Goal: Task Accomplishment & Management: Manage account settings

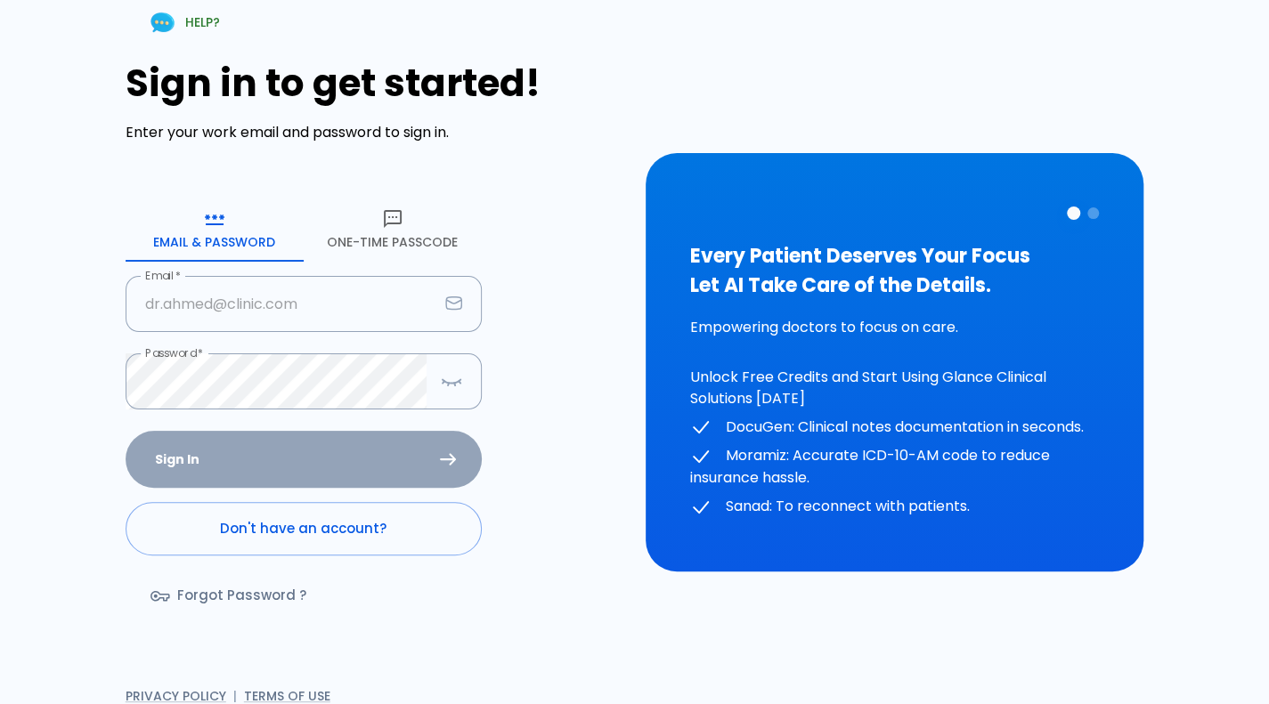
type input "[PERSON_NAME][EMAIL_ADDRESS][DOMAIN_NAME]"
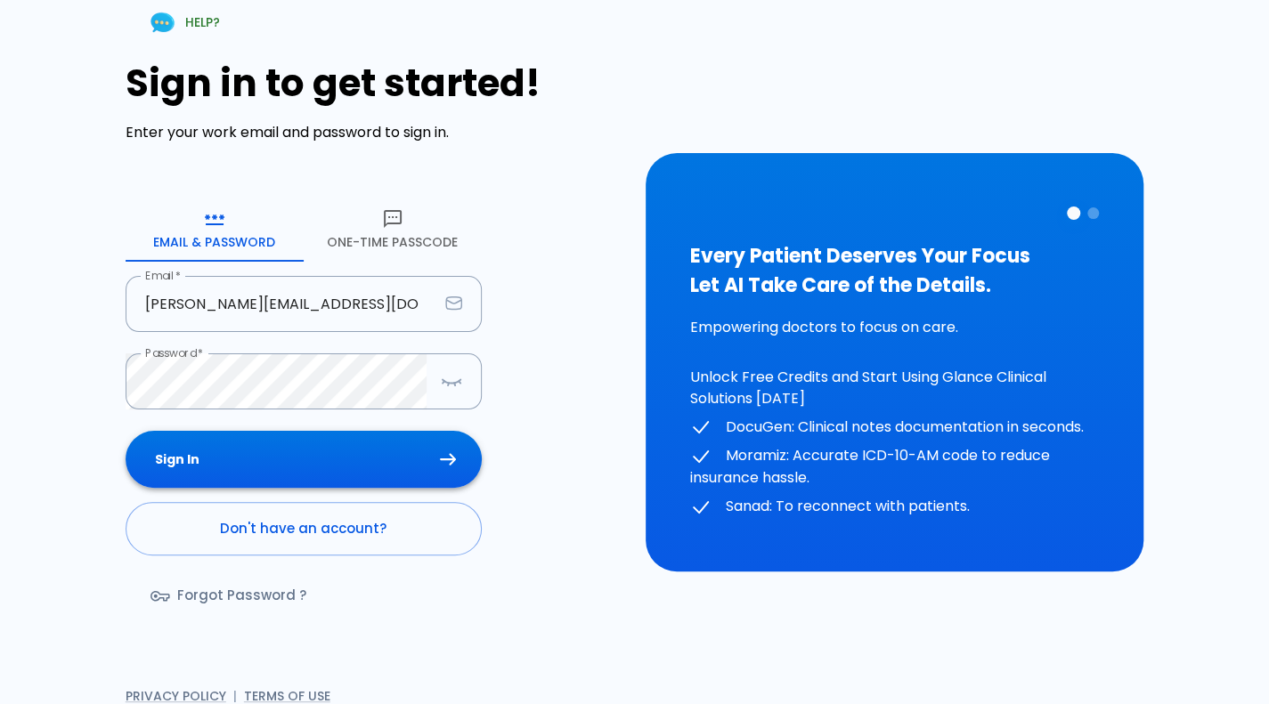
click at [358, 467] on div "Sign In Don't have an account? Forgot Password ?" at bounding box center [304, 534] width 356 height 206
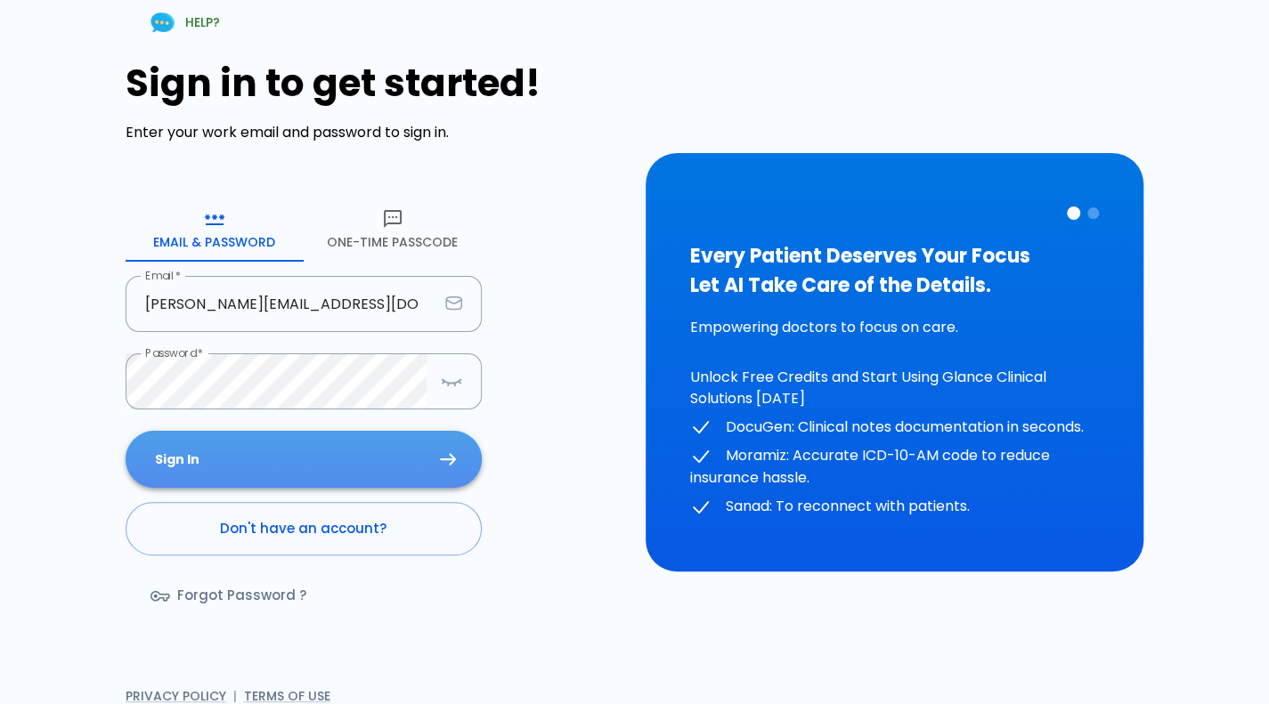
click at [358, 467] on button "Sign In" at bounding box center [304, 460] width 356 height 58
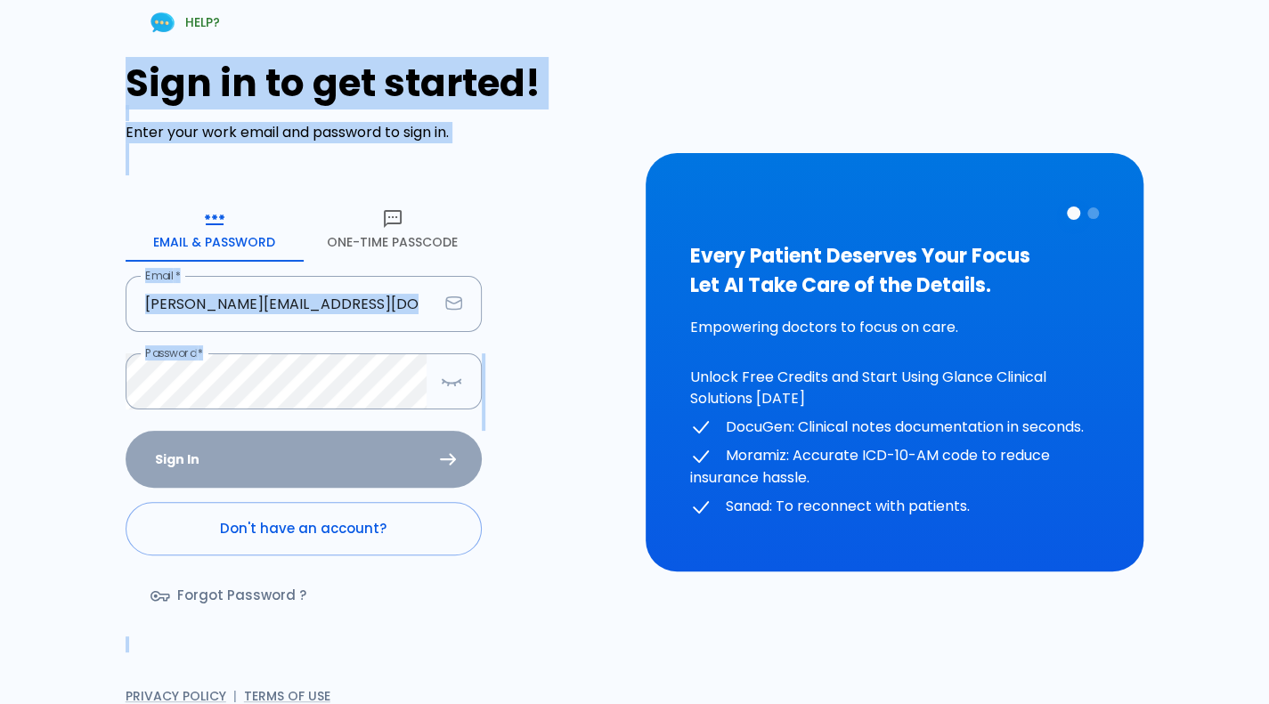
click at [358, 467] on div "Sign In Don't have an account? Forgot Password ?" at bounding box center [304, 534] width 356 height 206
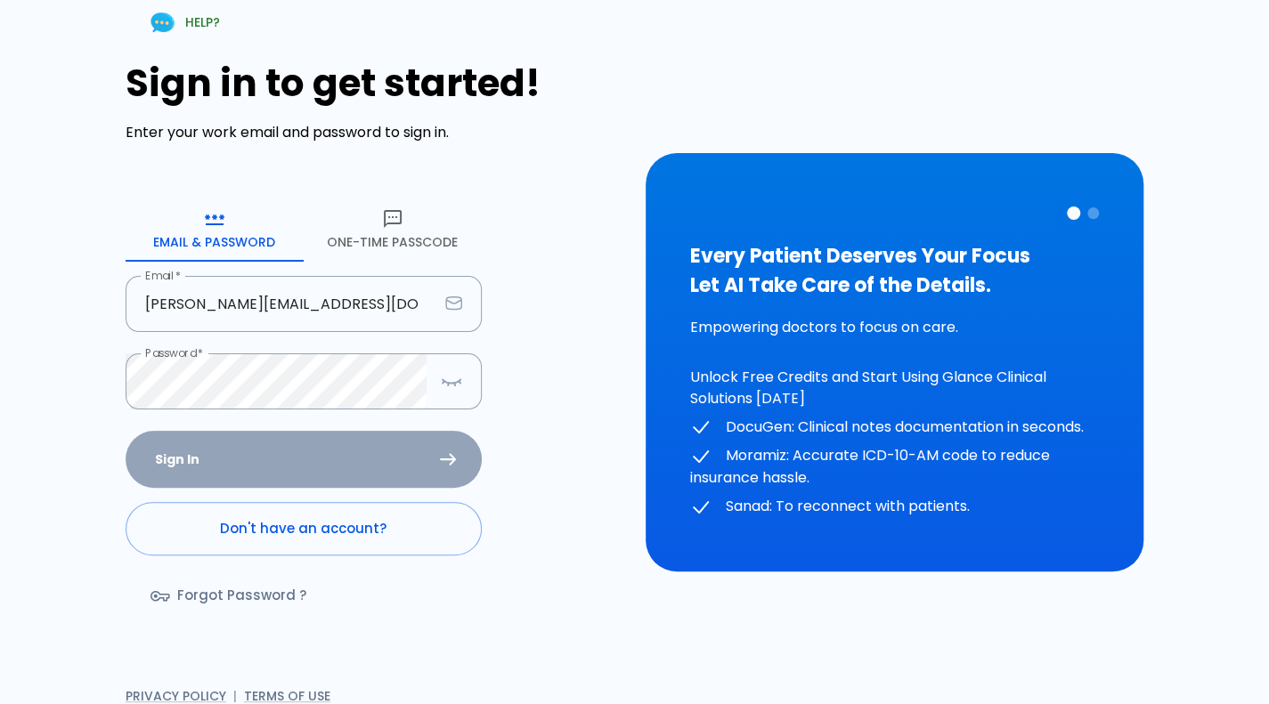
click at [358, 467] on div "Sign In Don't have an account? Forgot Password ?" at bounding box center [304, 534] width 356 height 206
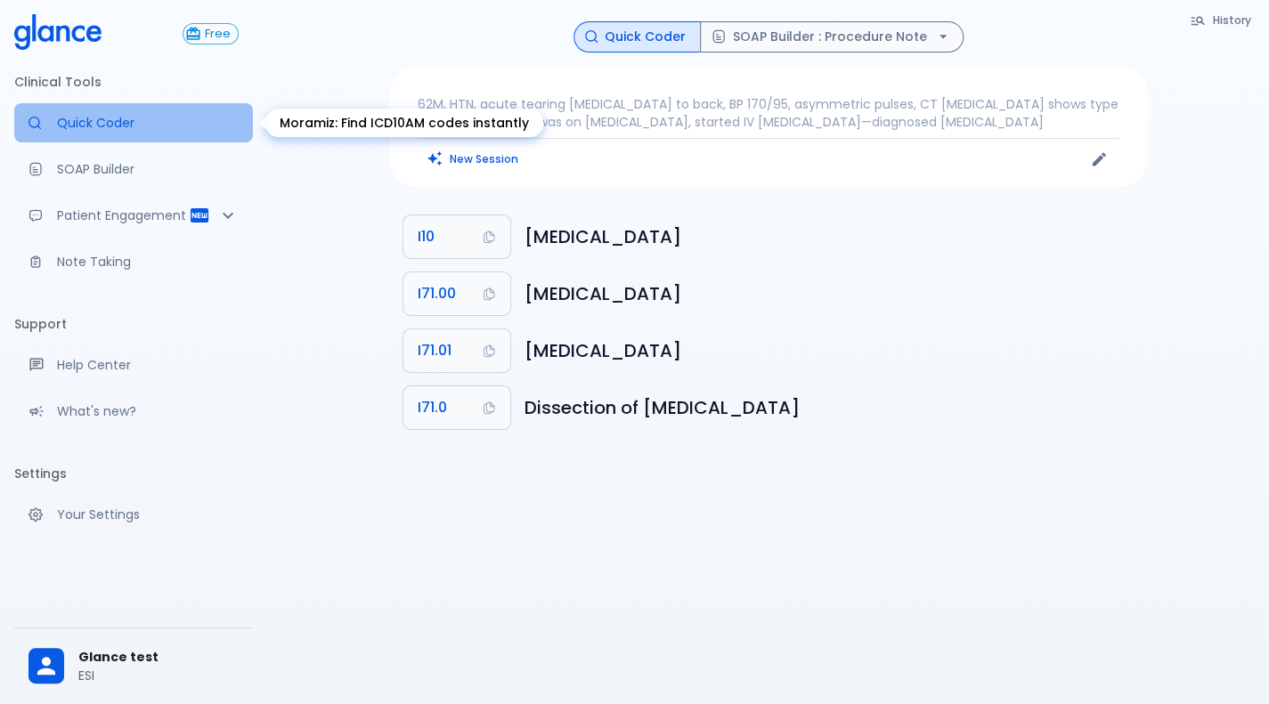
click at [141, 122] on p "Quick Coder" at bounding box center [148, 123] width 182 height 18
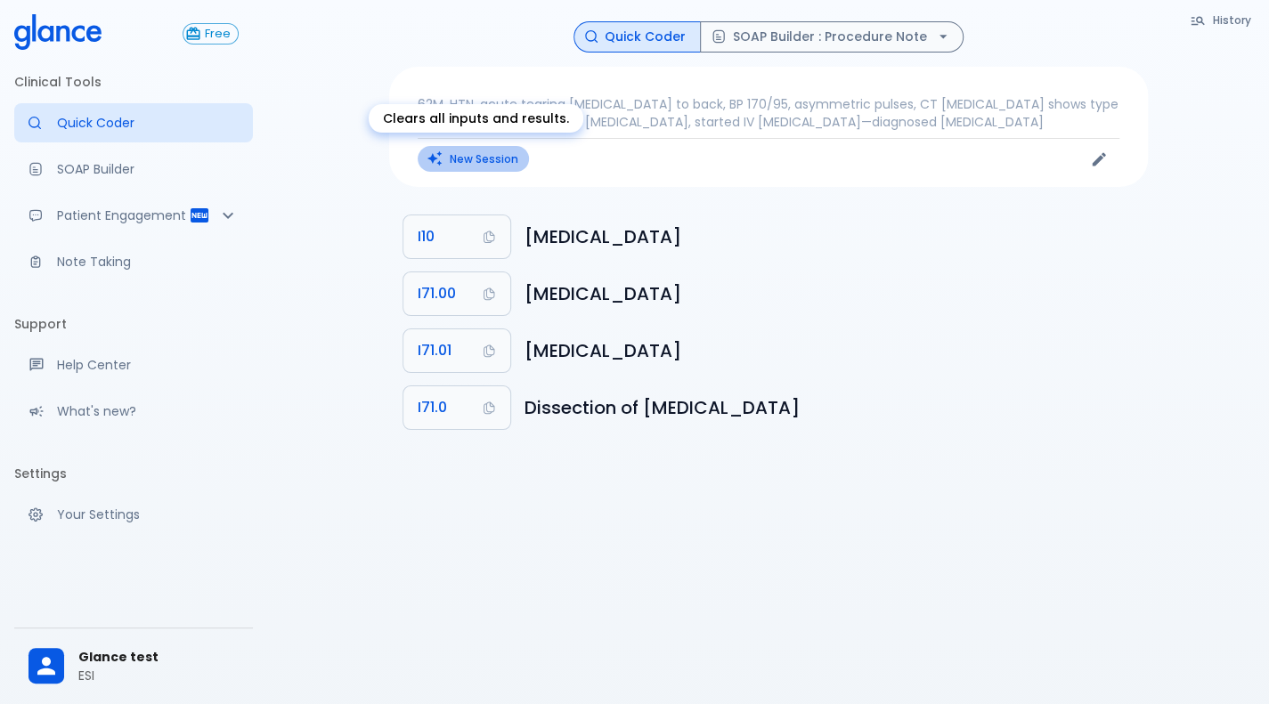
click at [479, 161] on button "New Session" at bounding box center [472, 159] width 111 height 26
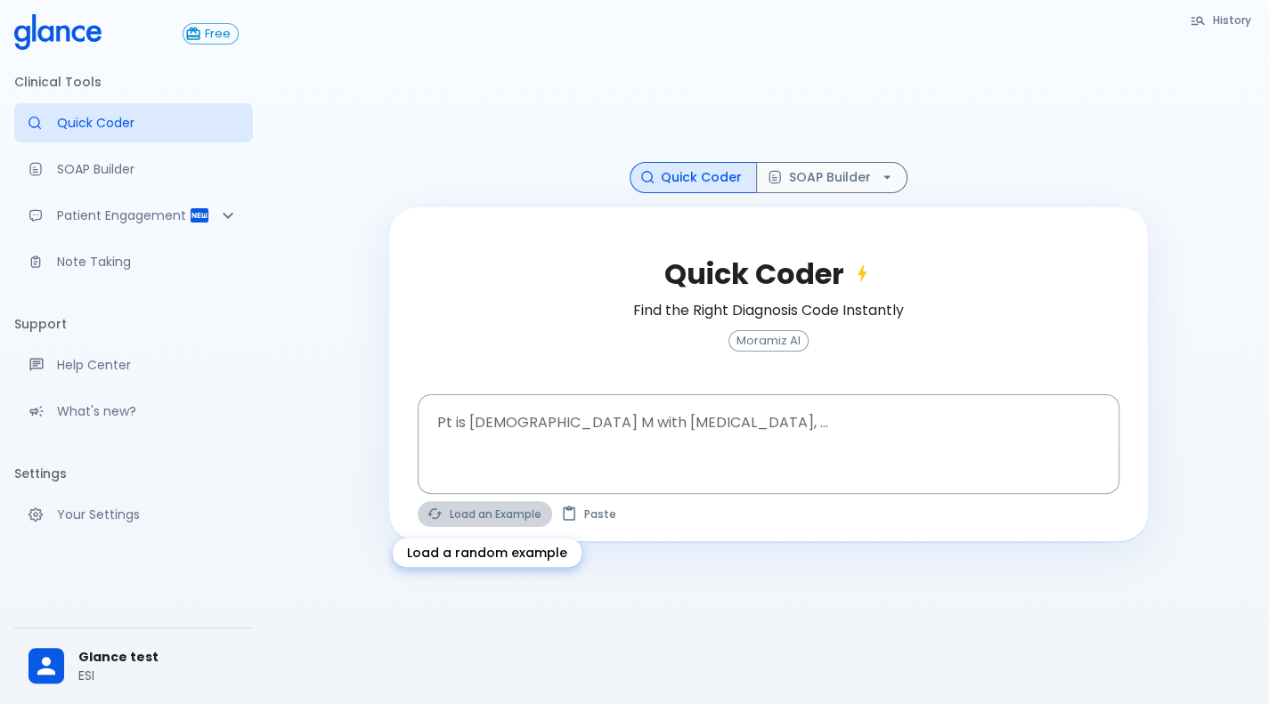
click at [494, 523] on button "Load an Example" at bounding box center [484, 514] width 134 height 26
type textarea "62M, HTN, acute tearing [MEDICAL_DATA] to back, BP 170/95, asymmetric pulses, C…"
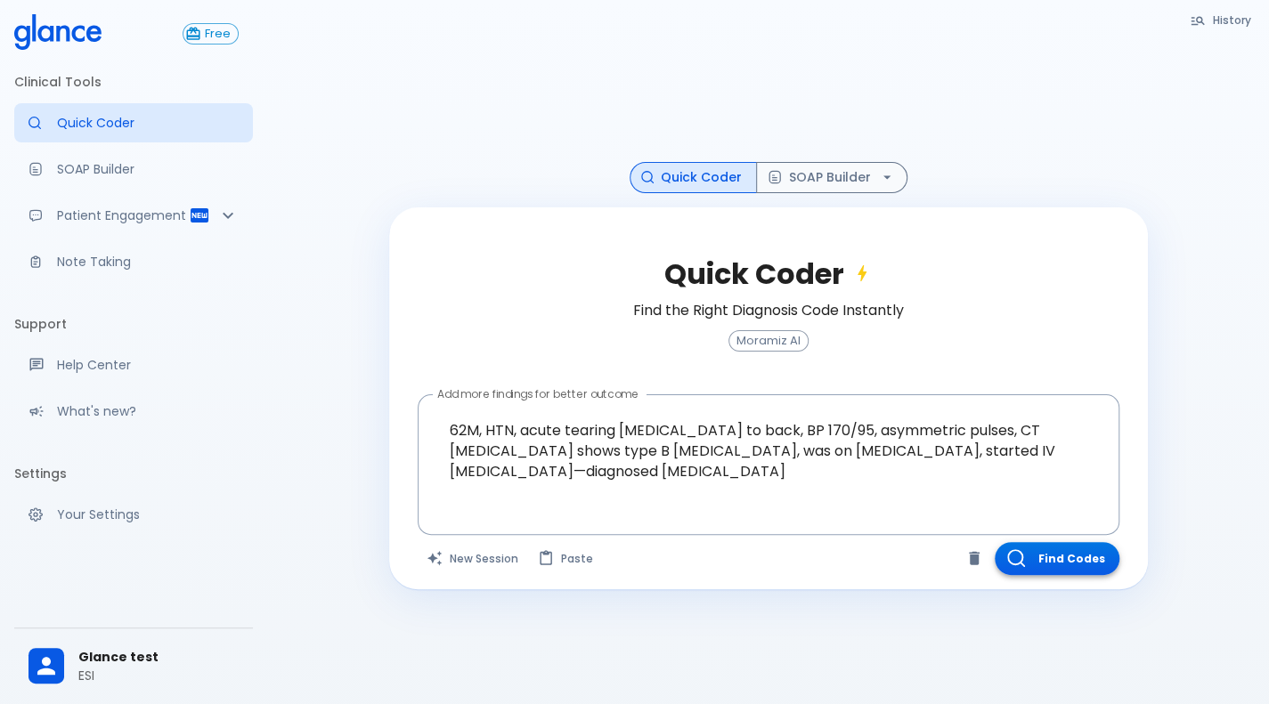
click at [1050, 560] on button "Find Codes" at bounding box center [1056, 558] width 125 height 33
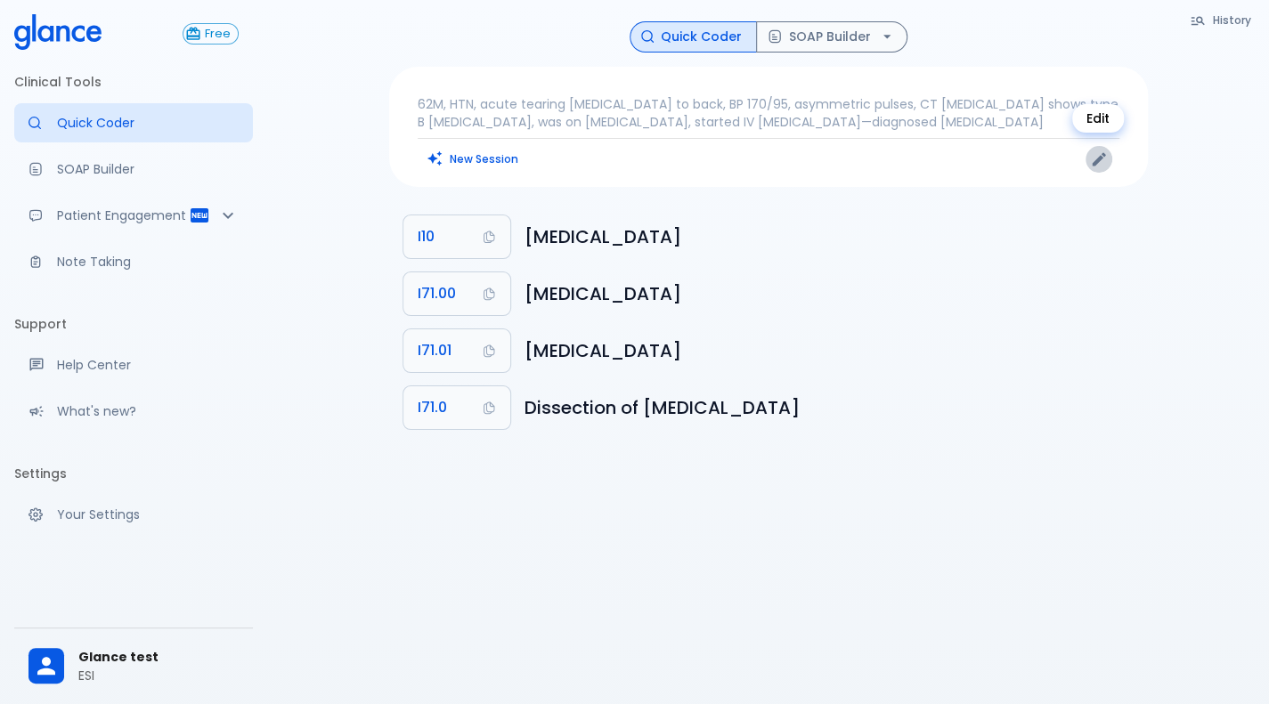
click at [1097, 165] on icon "Edit" at bounding box center [1099, 159] width 18 height 18
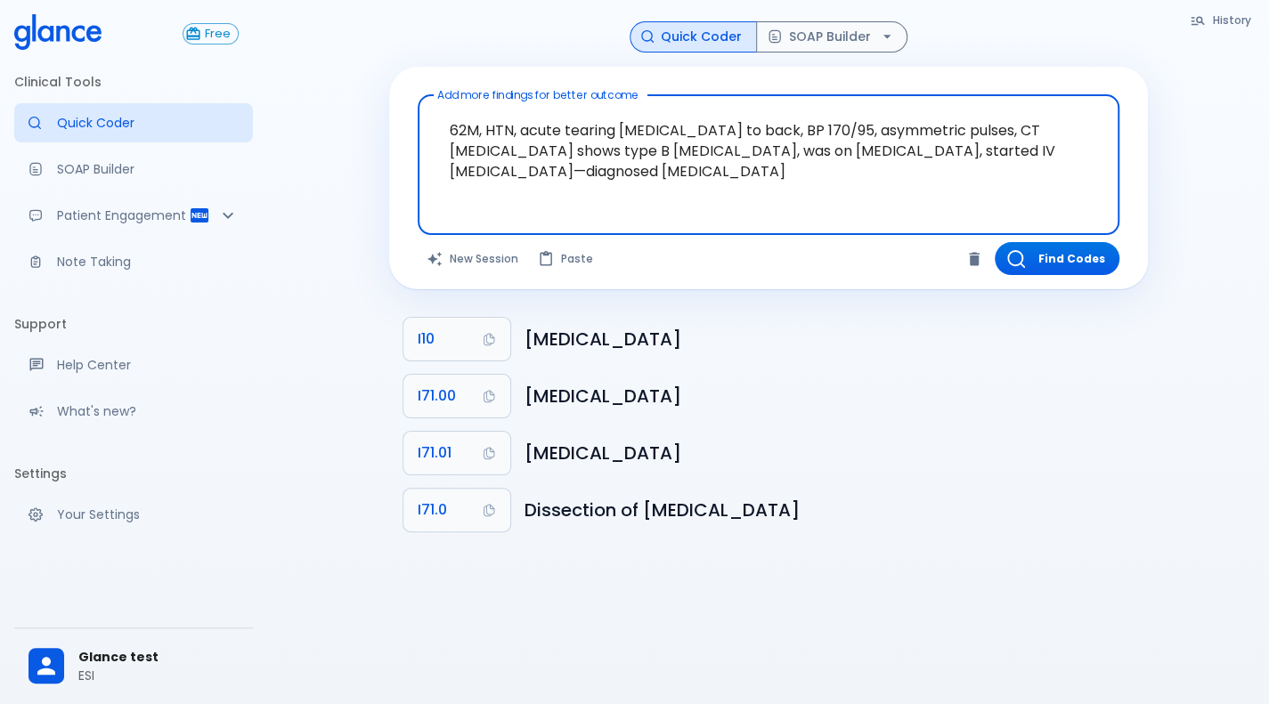
click at [801, 195] on textarea "62M, HTN, acute tearing [MEDICAL_DATA] to back, BP 170/95, asymmetric pulses, C…" at bounding box center [768, 150] width 677 height 97
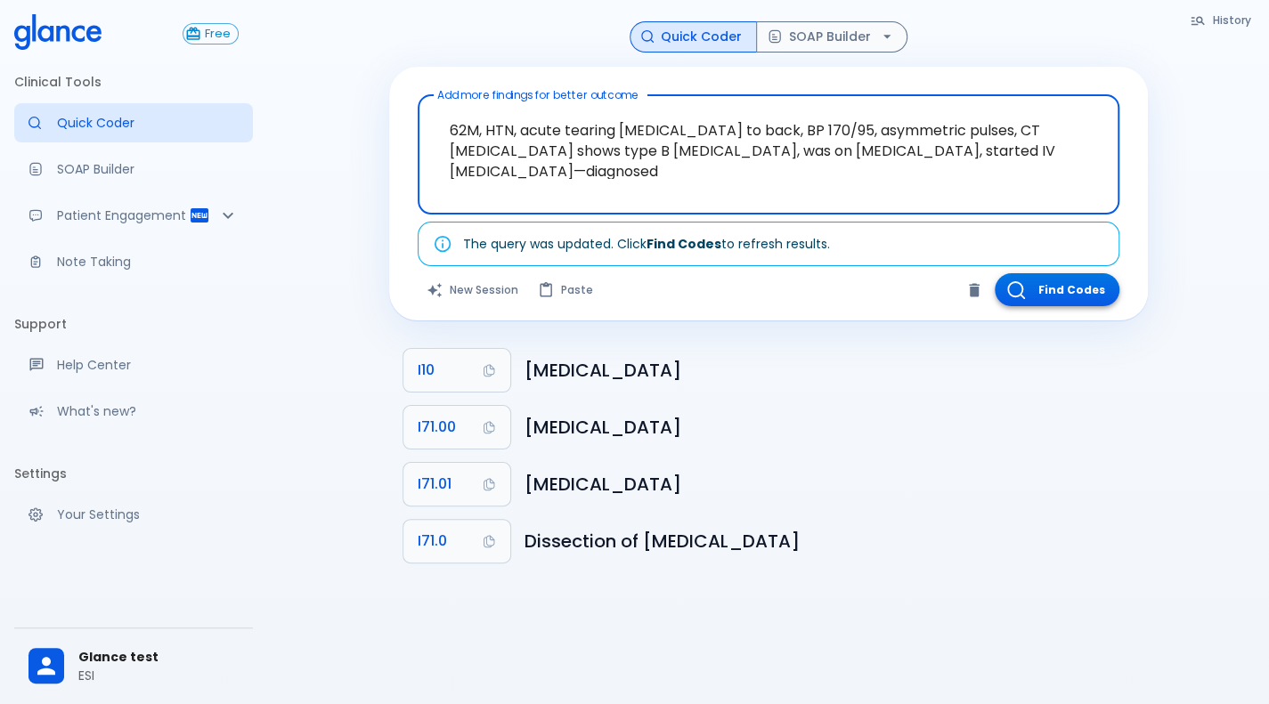
type textarea "62M, HTN, acute tearing [MEDICAL_DATA] to back, BP 170/95, asymmetric pulses, C…"
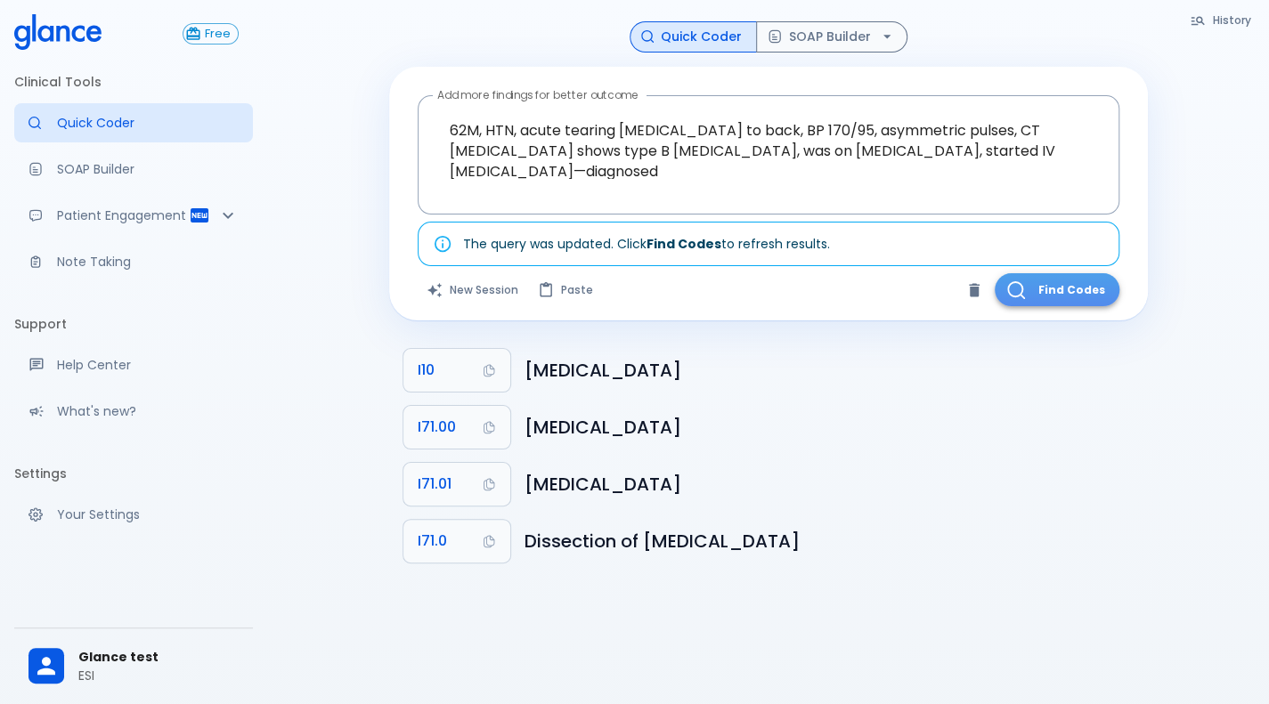
click at [1019, 282] on icon "button" at bounding box center [1015, 289] width 16 height 16
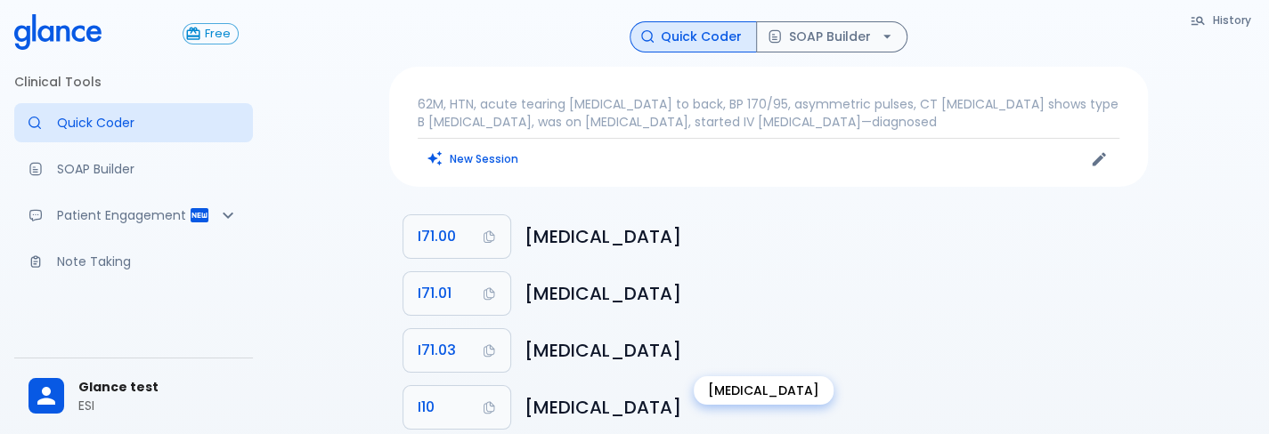
scroll to position [157, 0]
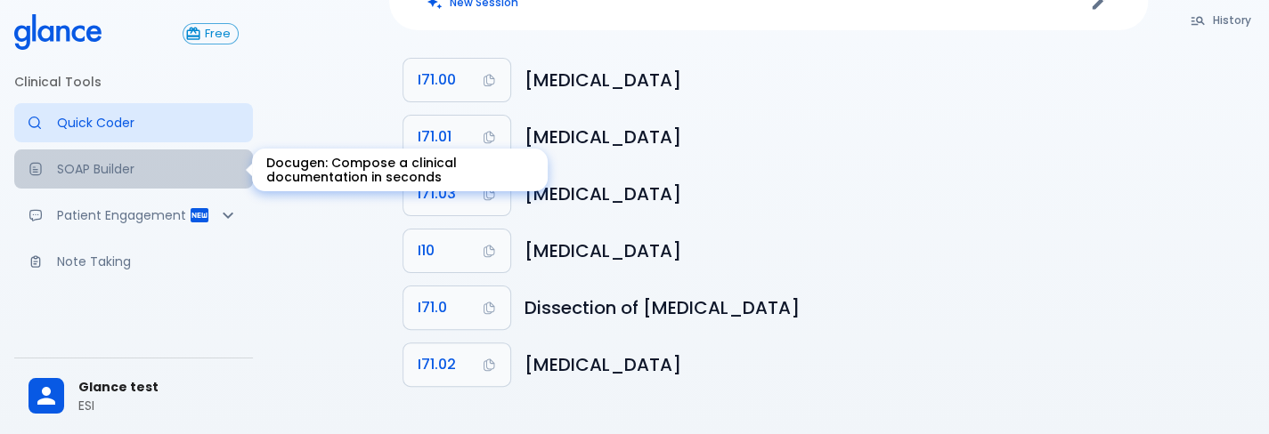
click at [137, 177] on p "SOAP Builder" at bounding box center [148, 169] width 182 height 18
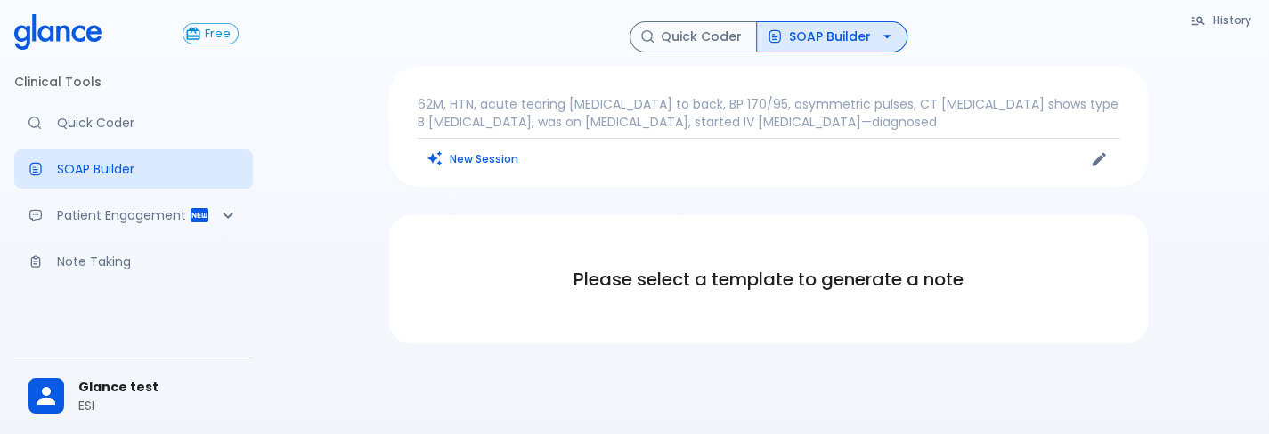
scroll to position [1, 0]
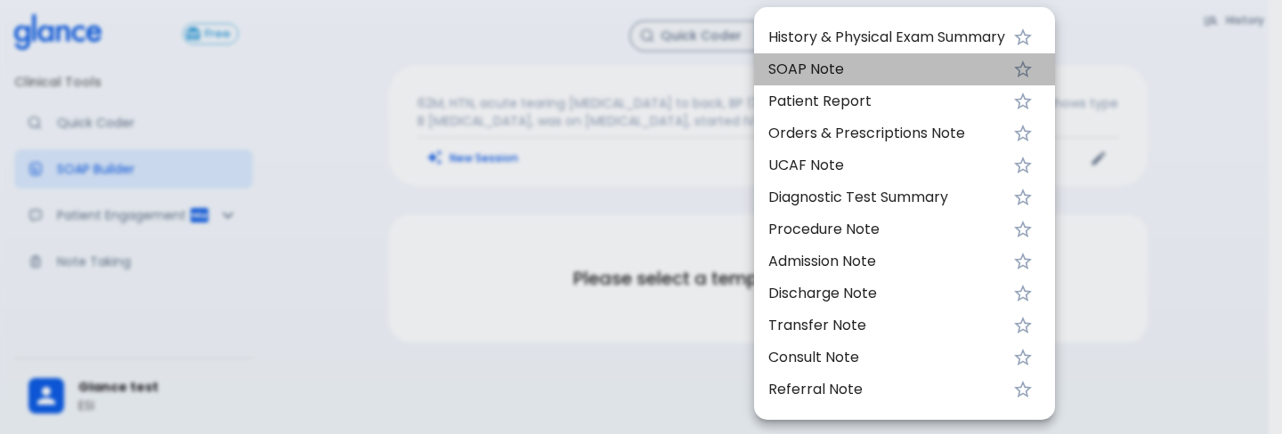
click at [847, 60] on span "SOAP Note" at bounding box center [886, 69] width 237 height 21
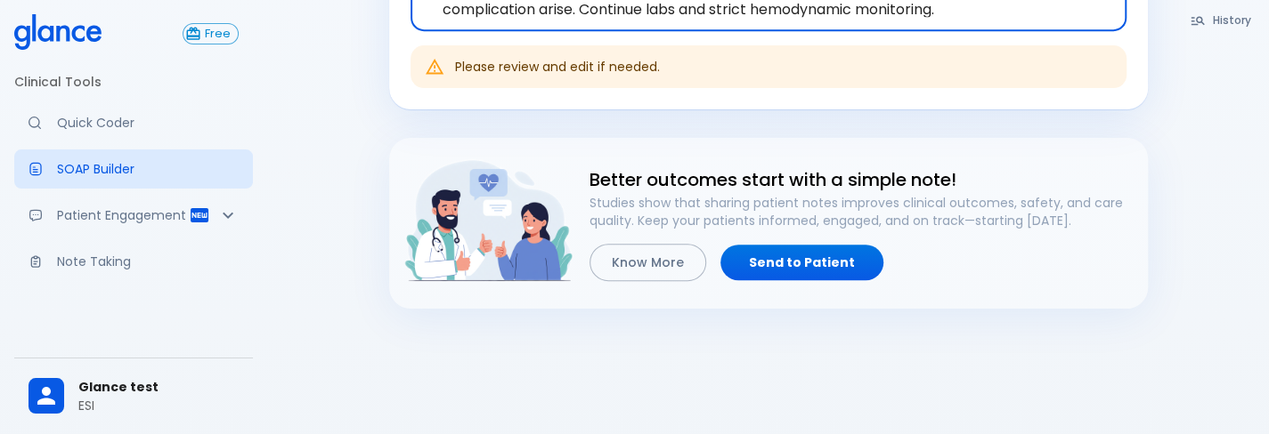
scroll to position [484, 0]
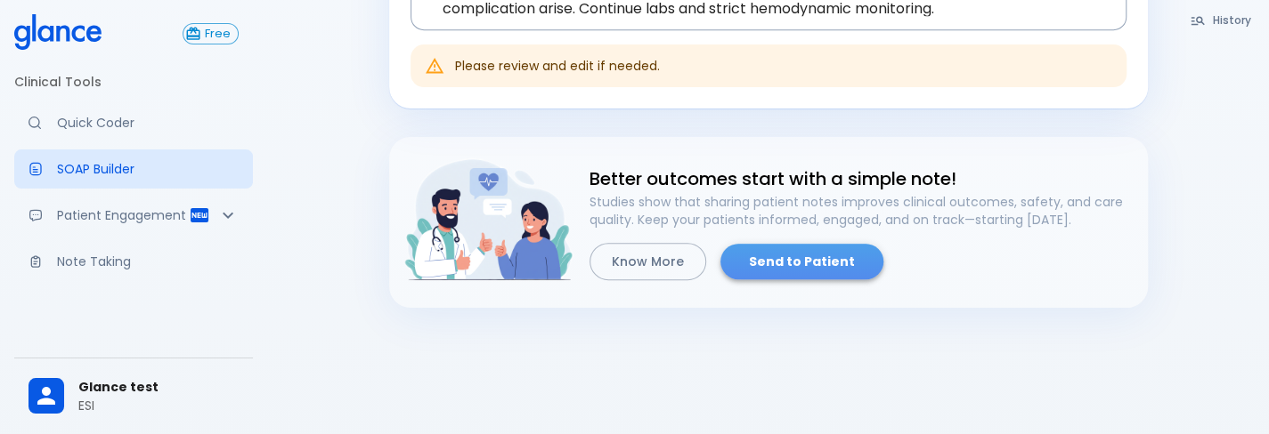
click at [815, 270] on link "Send to Patient" at bounding box center [801, 262] width 163 height 36
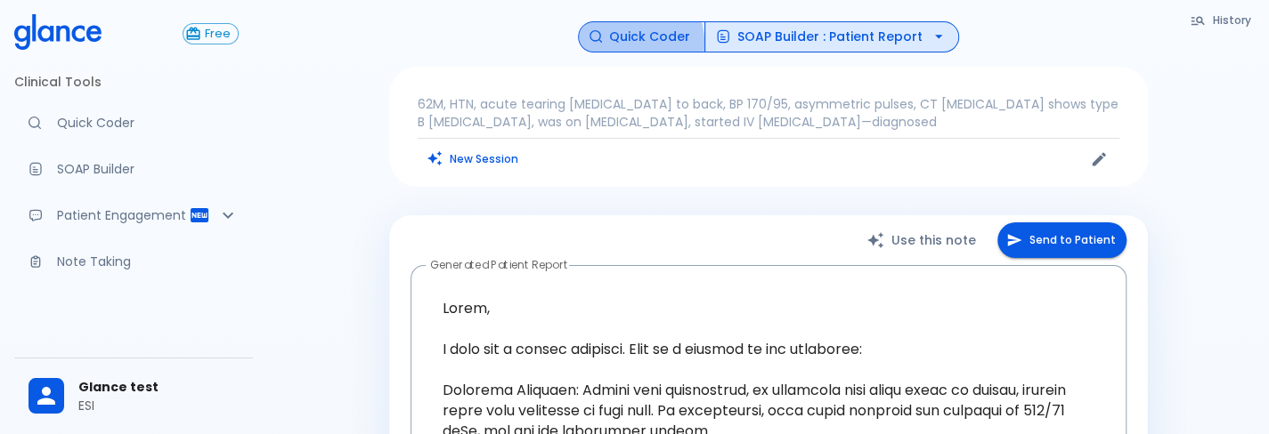
click at [636, 43] on button "Quick Coder" at bounding box center [641, 36] width 127 height 31
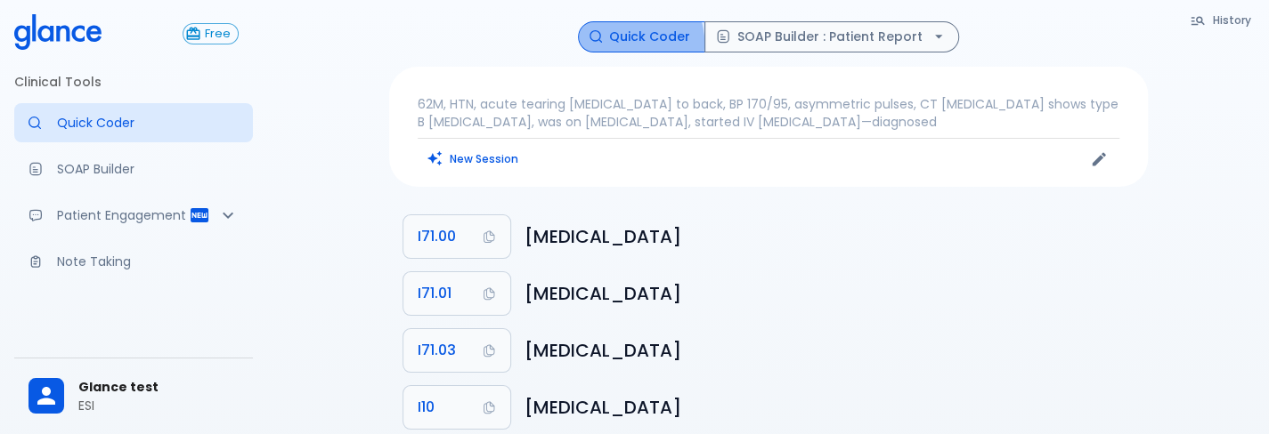
click at [636, 43] on button "Quick Coder" at bounding box center [641, 36] width 127 height 31
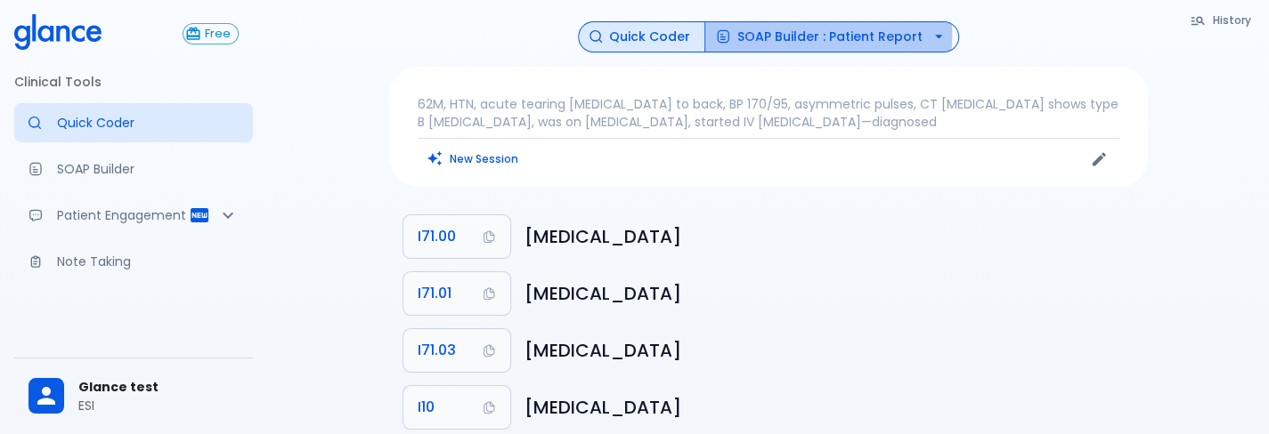
click at [753, 35] on button "SOAP Builder : Patient Report" at bounding box center [831, 36] width 255 height 31
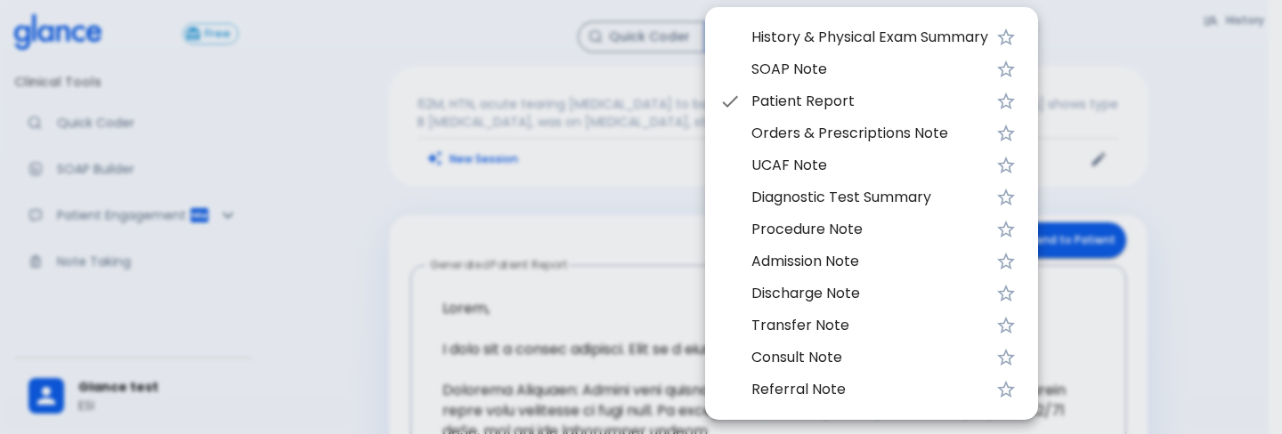
click at [531, 79] on div at bounding box center [641, 217] width 1282 height 434
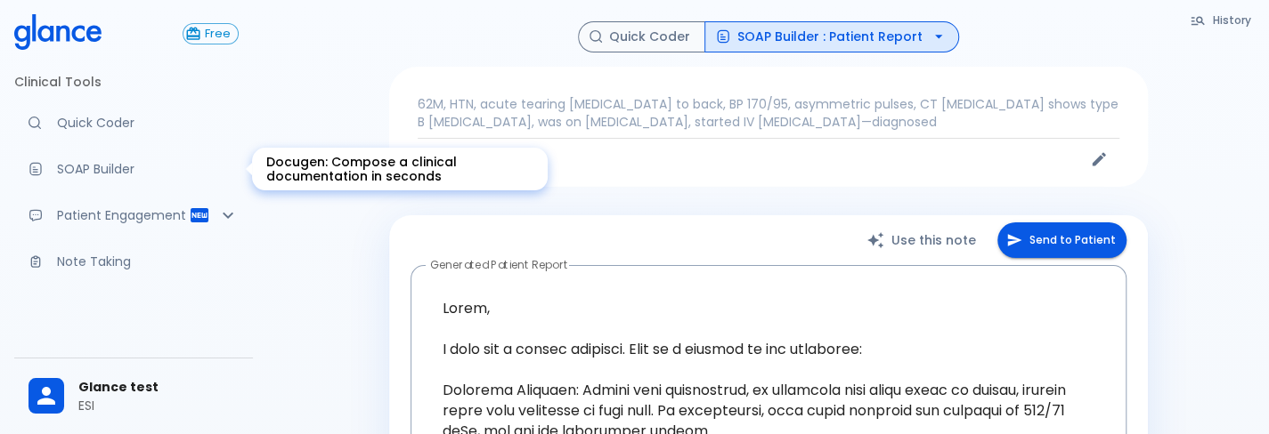
click at [70, 161] on p "SOAP Builder" at bounding box center [148, 169] width 182 height 18
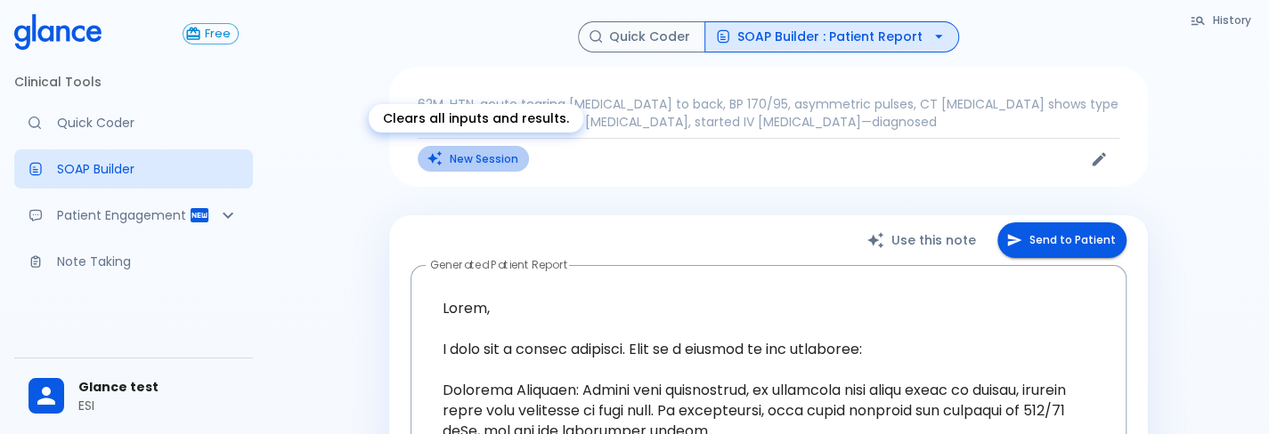
click at [482, 163] on button "New Session" at bounding box center [472, 159] width 111 height 26
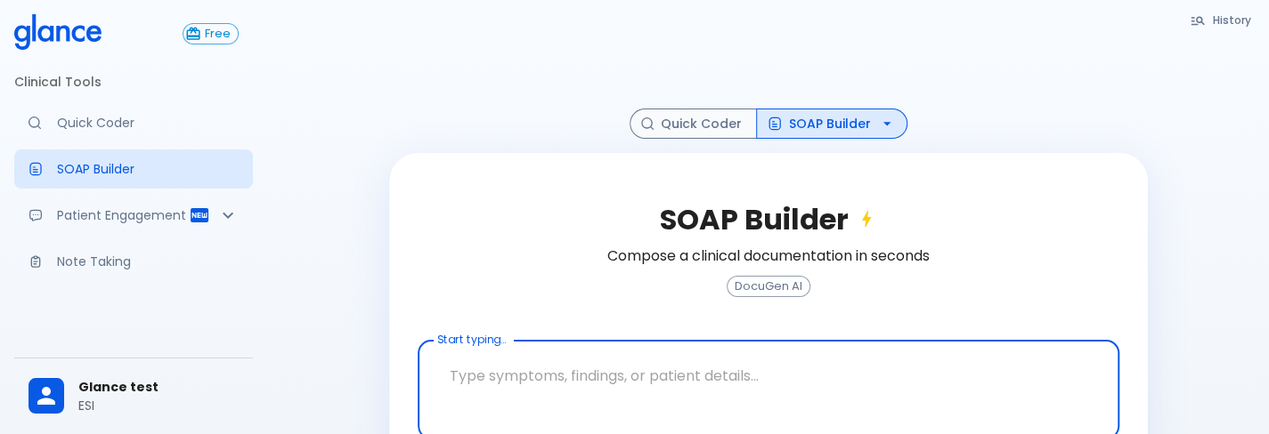
scroll to position [73, 0]
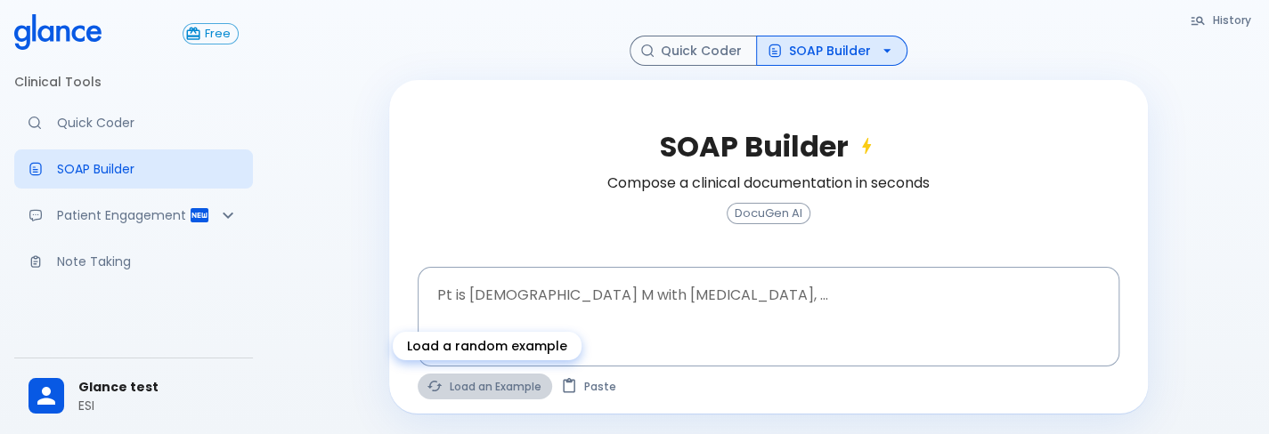
click at [469, 387] on button "Load an Example" at bounding box center [484, 387] width 134 height 26
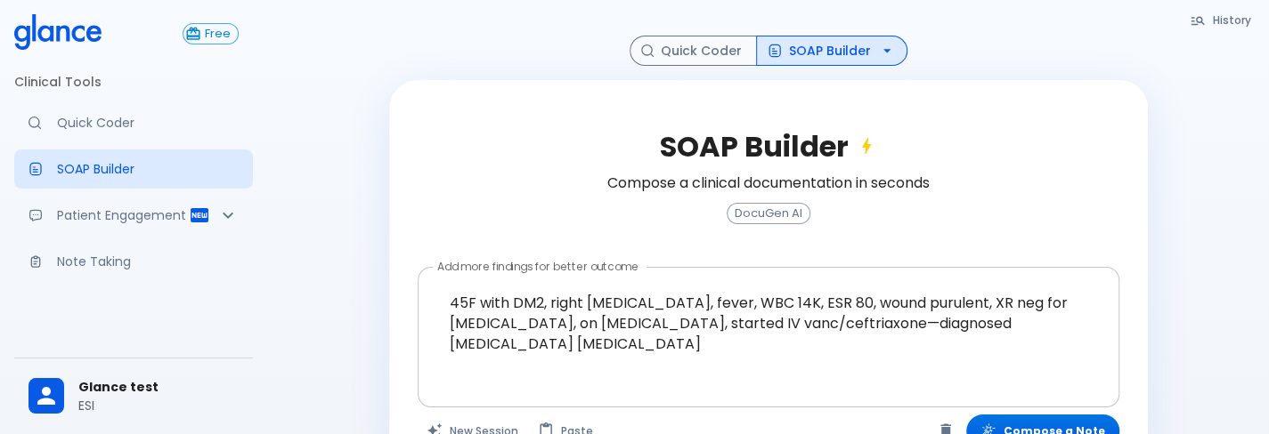
scroll to position [121, 0]
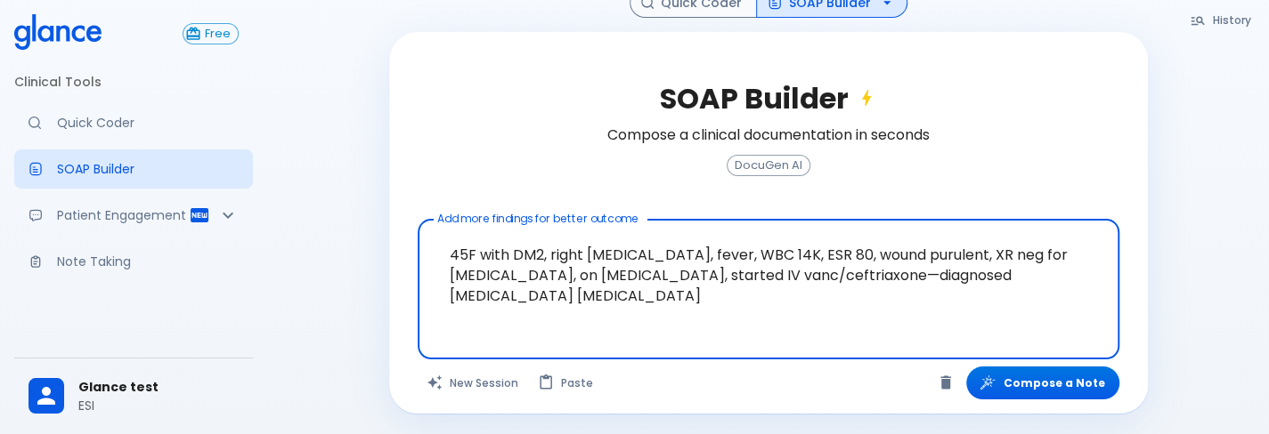
drag, startPoint x: 1011, startPoint y: 273, endPoint x: 1071, endPoint y: 326, distance: 79.5
click at [1071, 326] on div "45F with DM2, right [MEDICAL_DATA], fever, WBC 14K, ESR 80, wound purulent, XR …" at bounding box center [767, 289] width 701 height 141
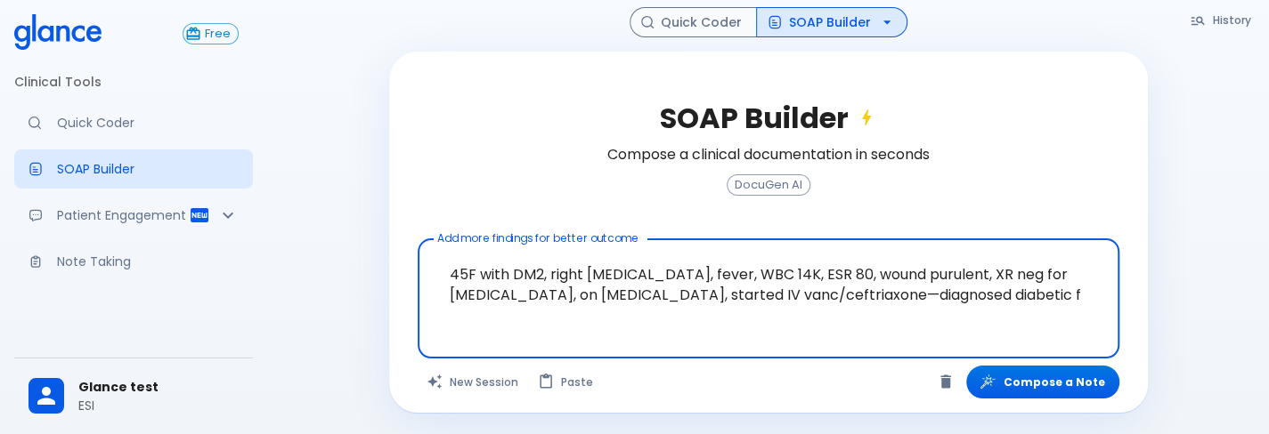
scroll to position [101, 0]
type textarea "45F with DM2, right [MEDICAL_DATA], fever, WBC 14K, ESR 80, wound purulent, XR …"
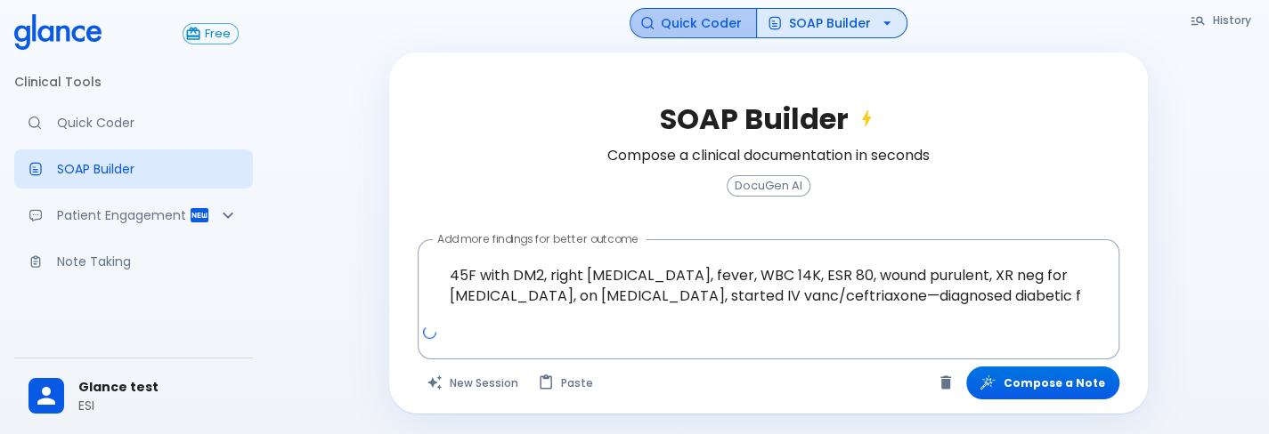
click at [705, 28] on button "Quick Coder" at bounding box center [692, 23] width 127 height 31
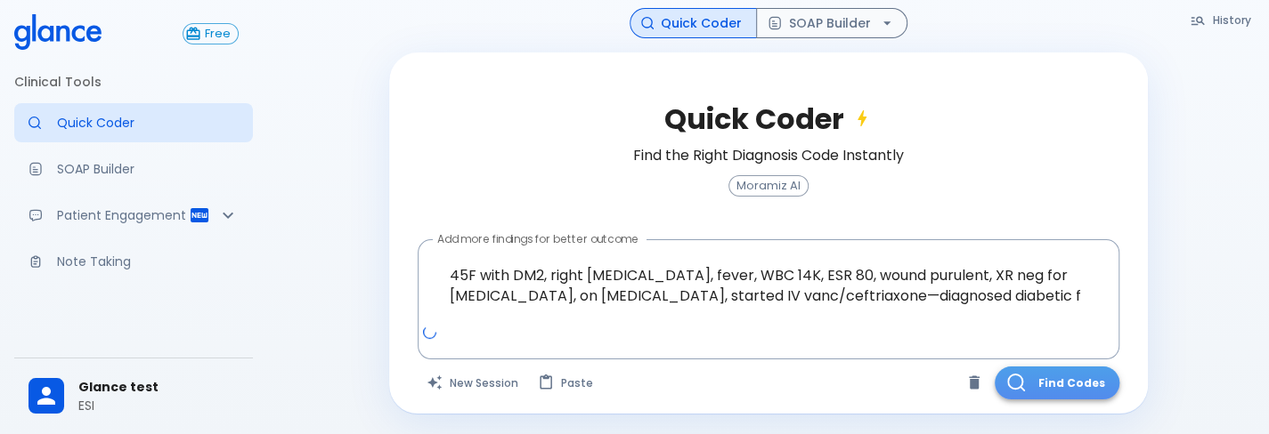
click at [1112, 381] on button "Find Codes" at bounding box center [1056, 383] width 125 height 33
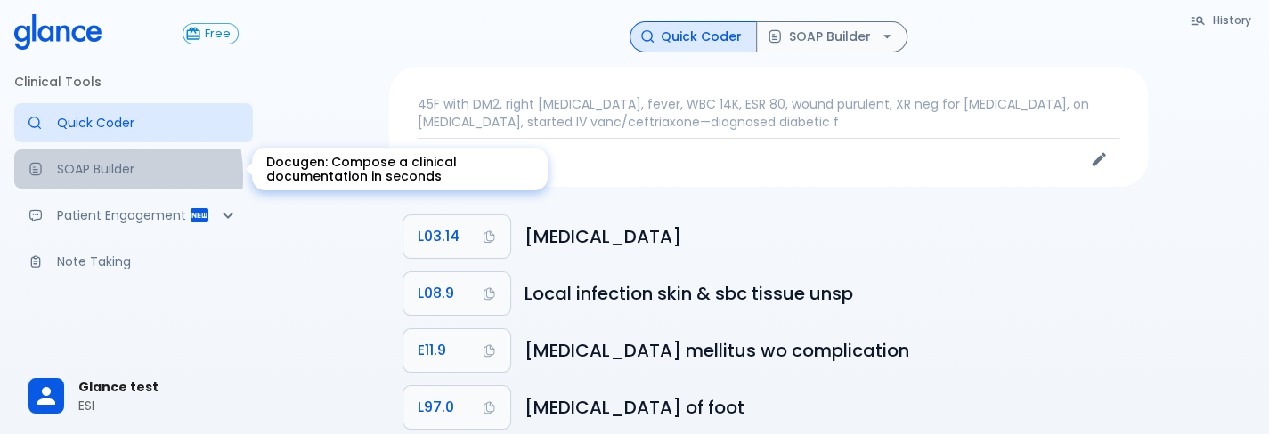
click at [73, 176] on p "SOAP Builder" at bounding box center [148, 169] width 182 height 18
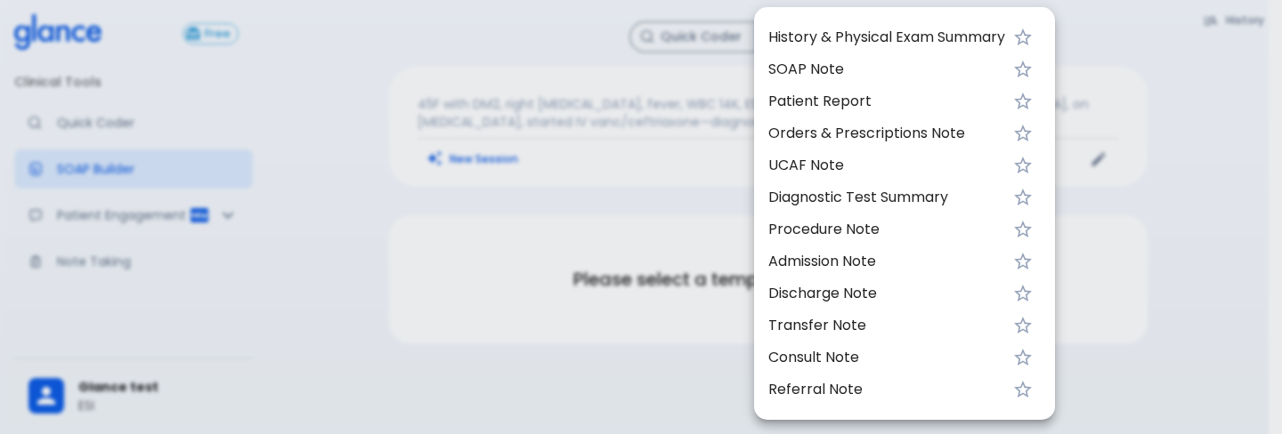
click at [812, 175] on span "UCAF Note" at bounding box center [886, 165] width 237 height 21
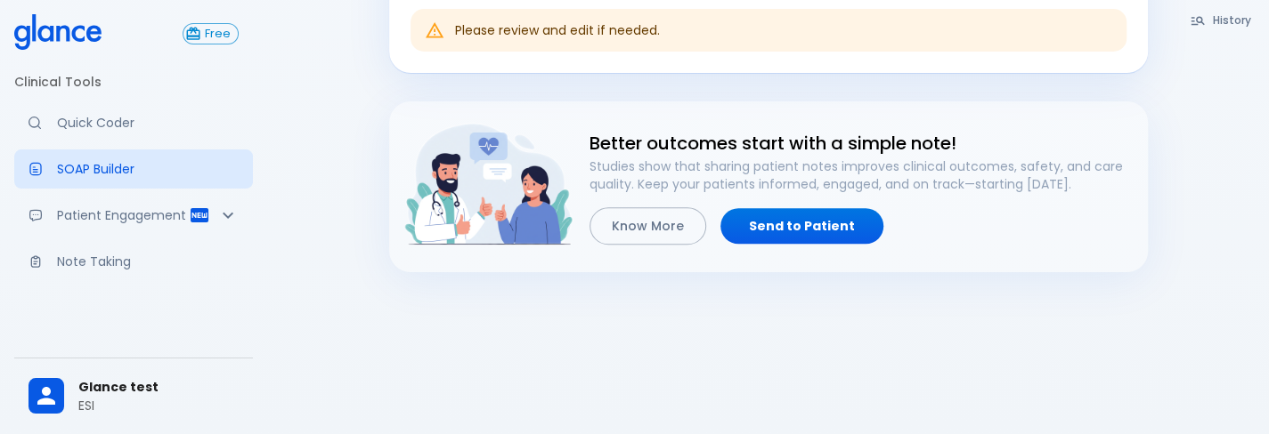
scroll to position [720, 0]
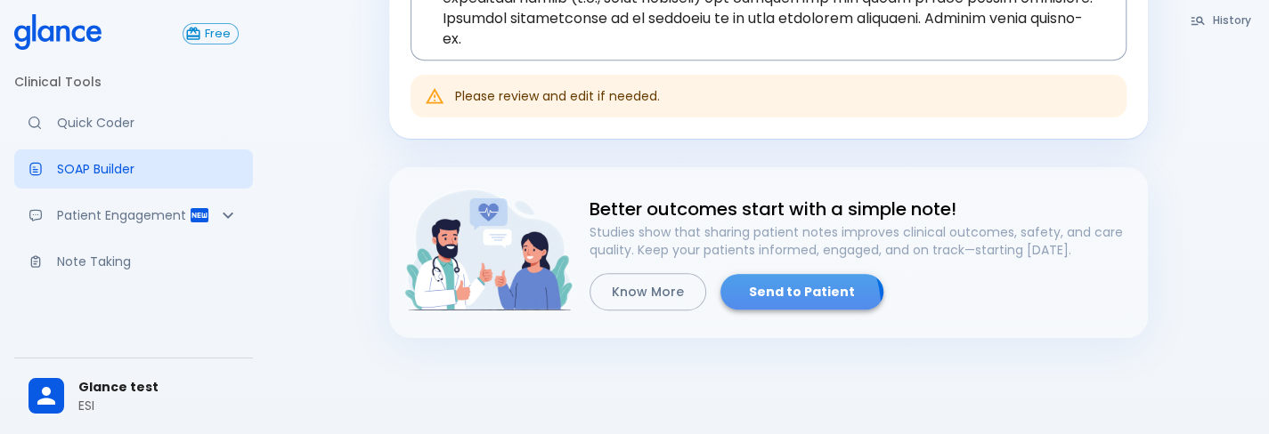
click at [776, 306] on link "Send to Patient" at bounding box center [801, 292] width 163 height 36
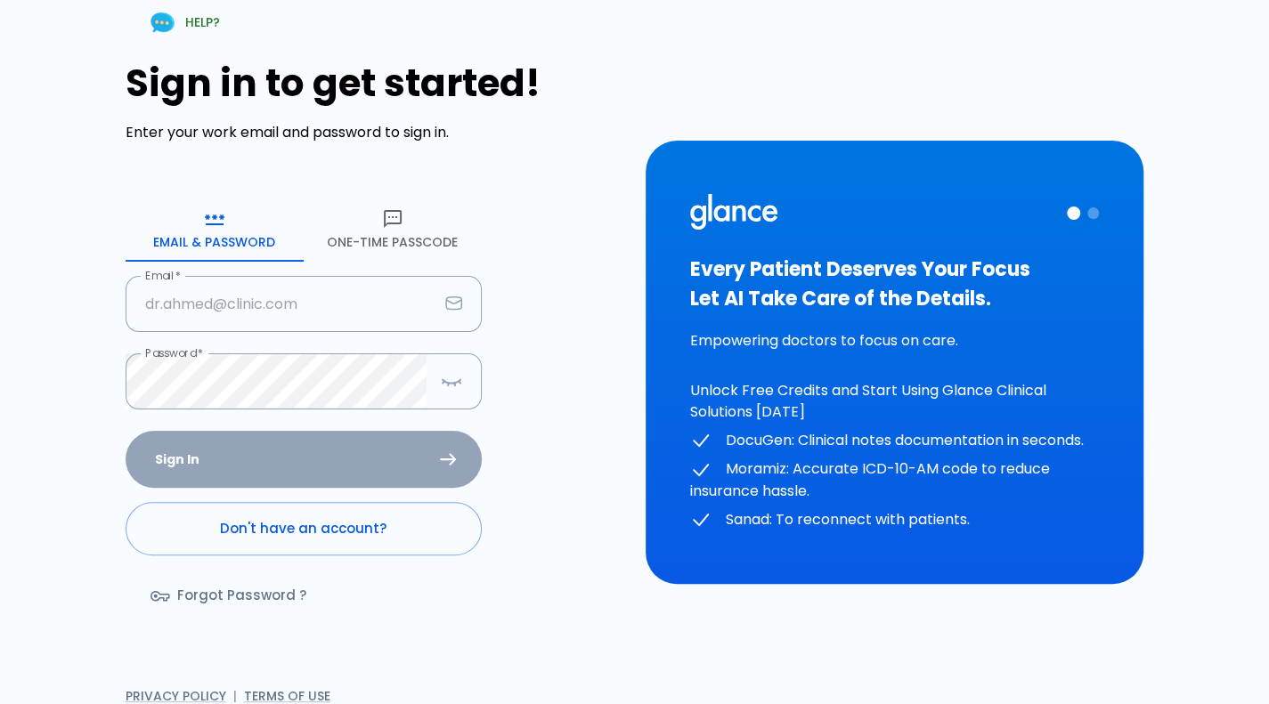
type input "[PERSON_NAME][EMAIL_ADDRESS][DOMAIN_NAME]"
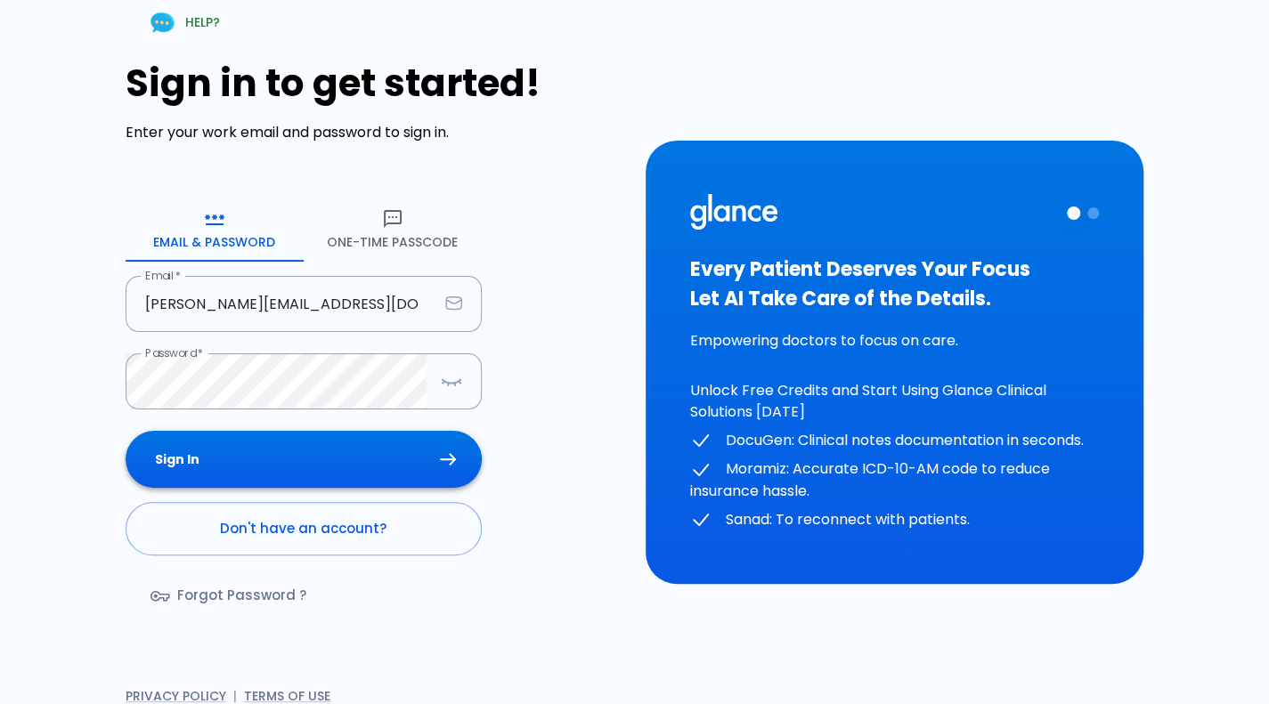
click at [358, 450] on div "Sign In Don't have an account? Forgot Password ?" at bounding box center [304, 534] width 356 height 206
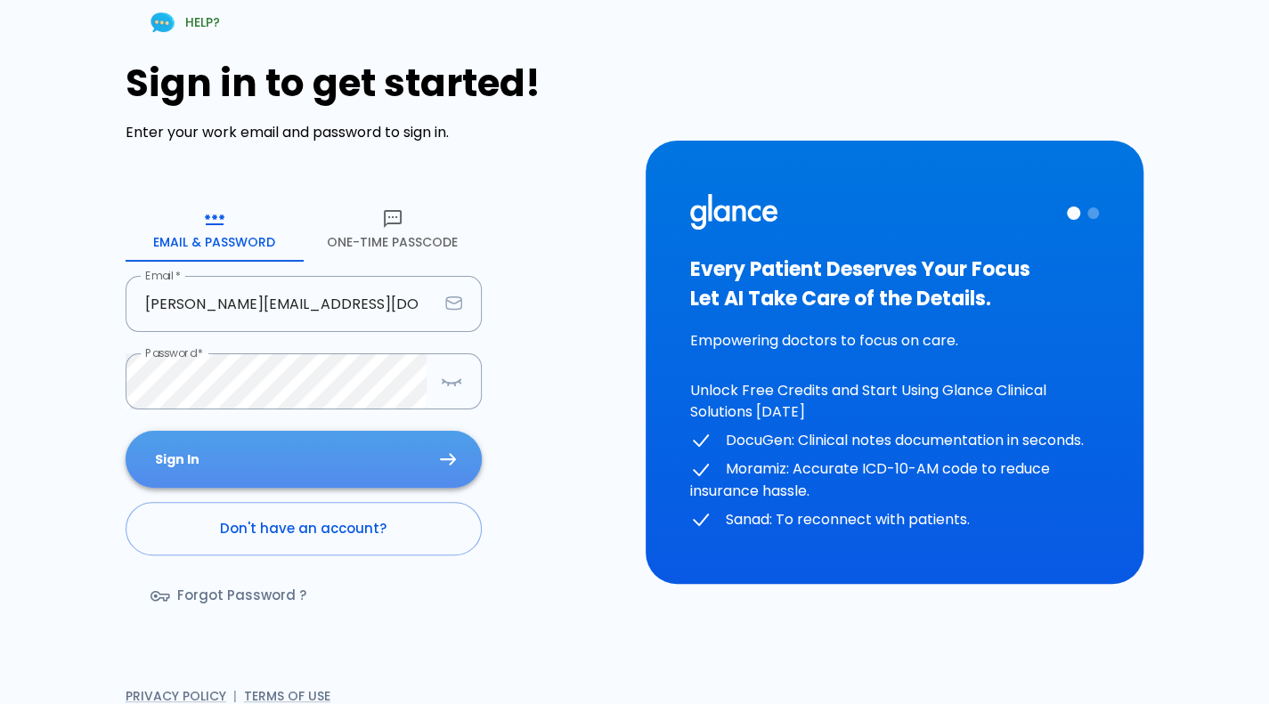
click at [358, 450] on button "Sign In" at bounding box center [304, 460] width 356 height 58
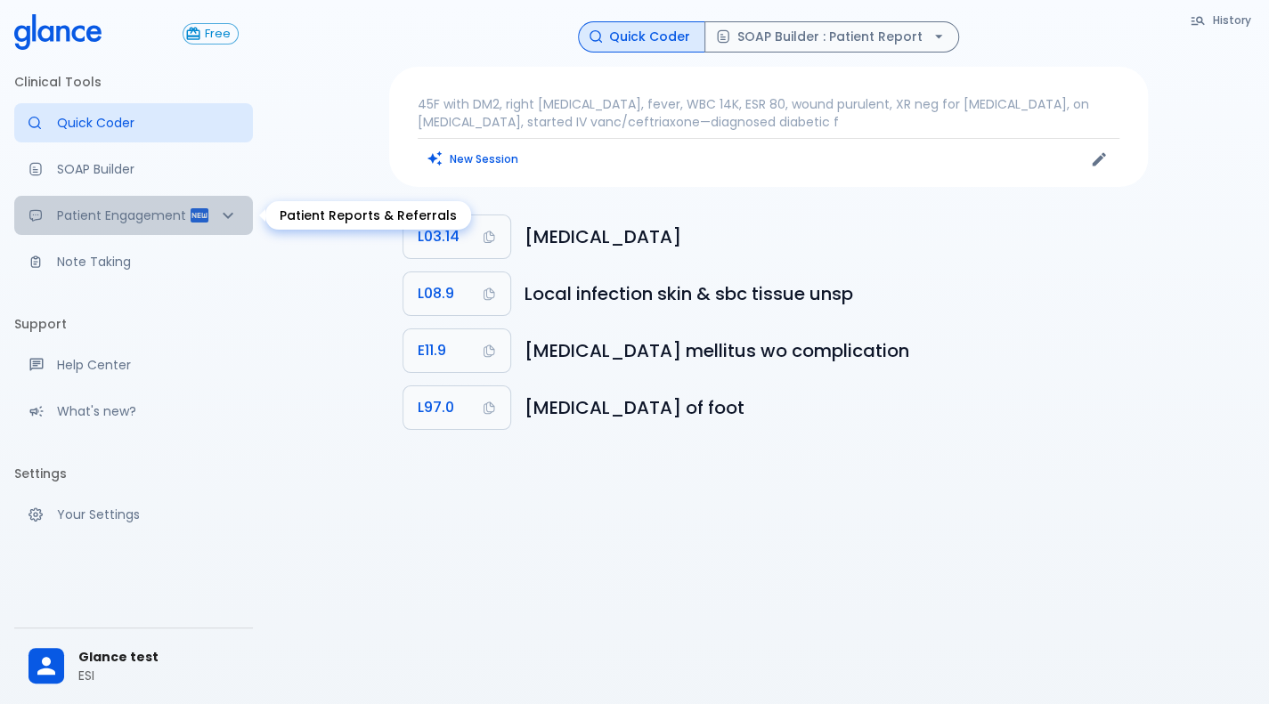
click at [200, 229] on div "Patient Engagement" at bounding box center [133, 215] width 239 height 39
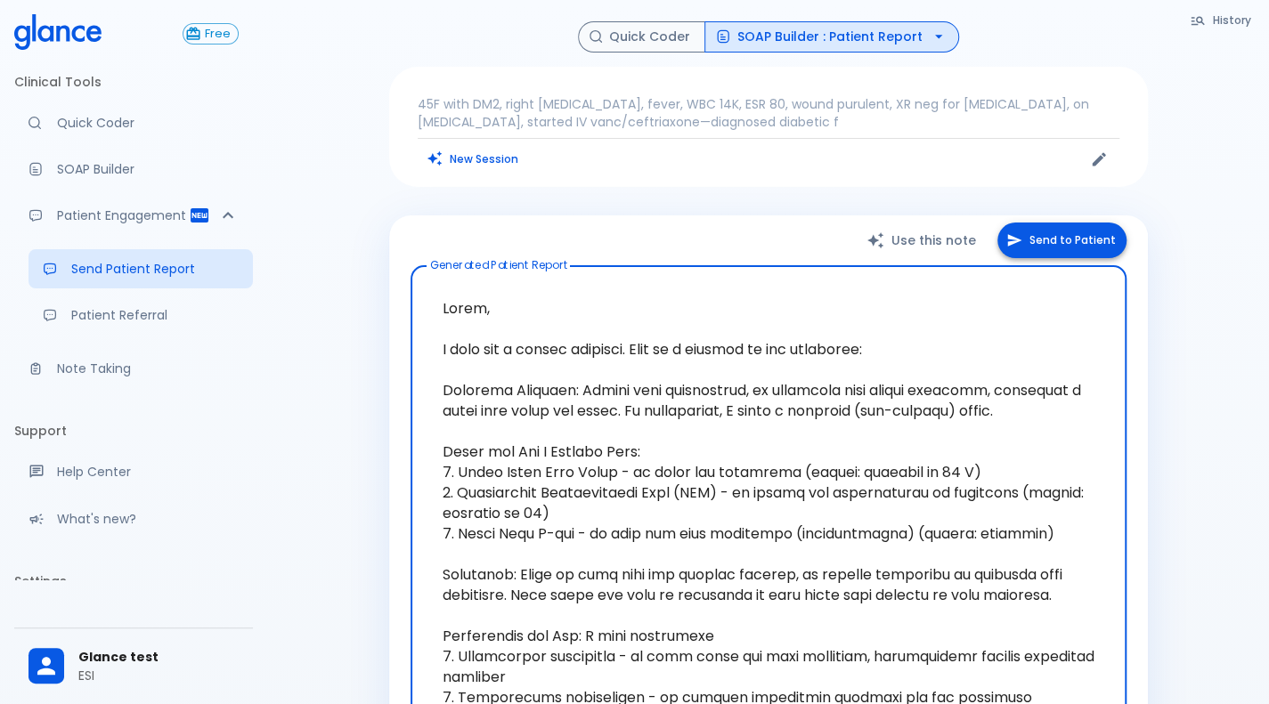
click at [1091, 248] on button "Send to Patient" at bounding box center [1061, 241] width 129 height 36
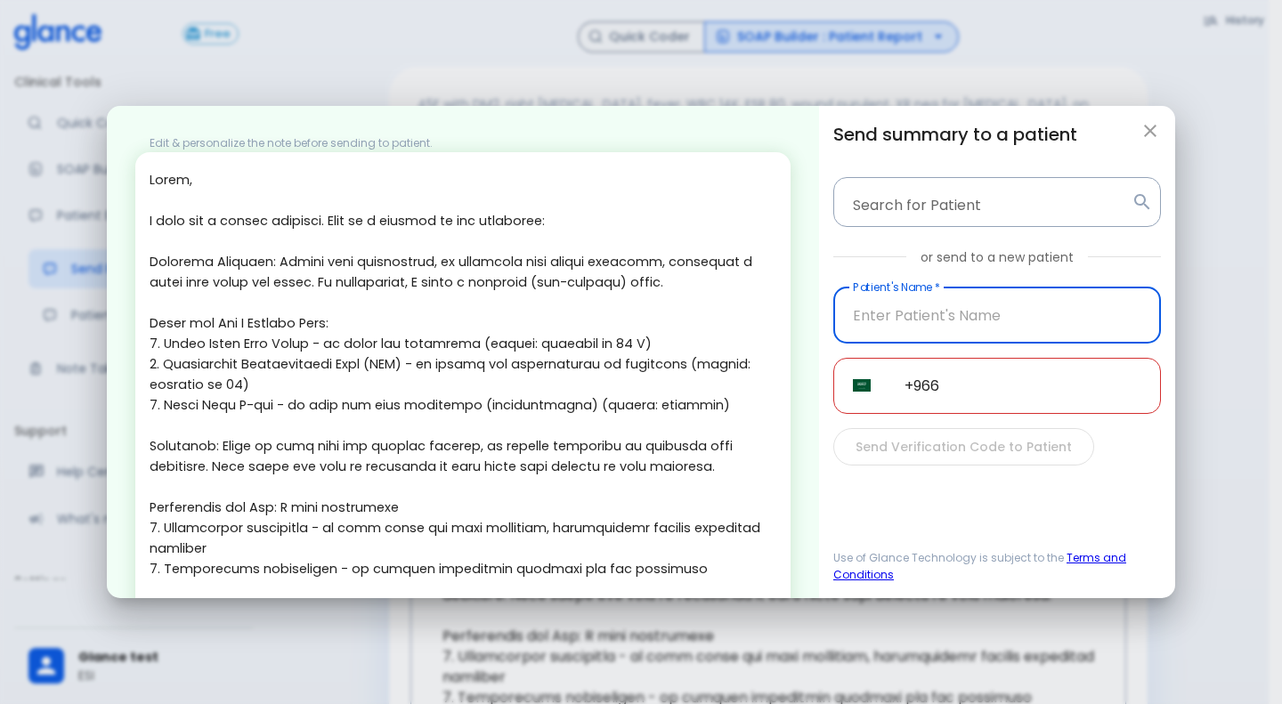
click at [1000, 335] on input "text" at bounding box center [997, 316] width 328 height 56
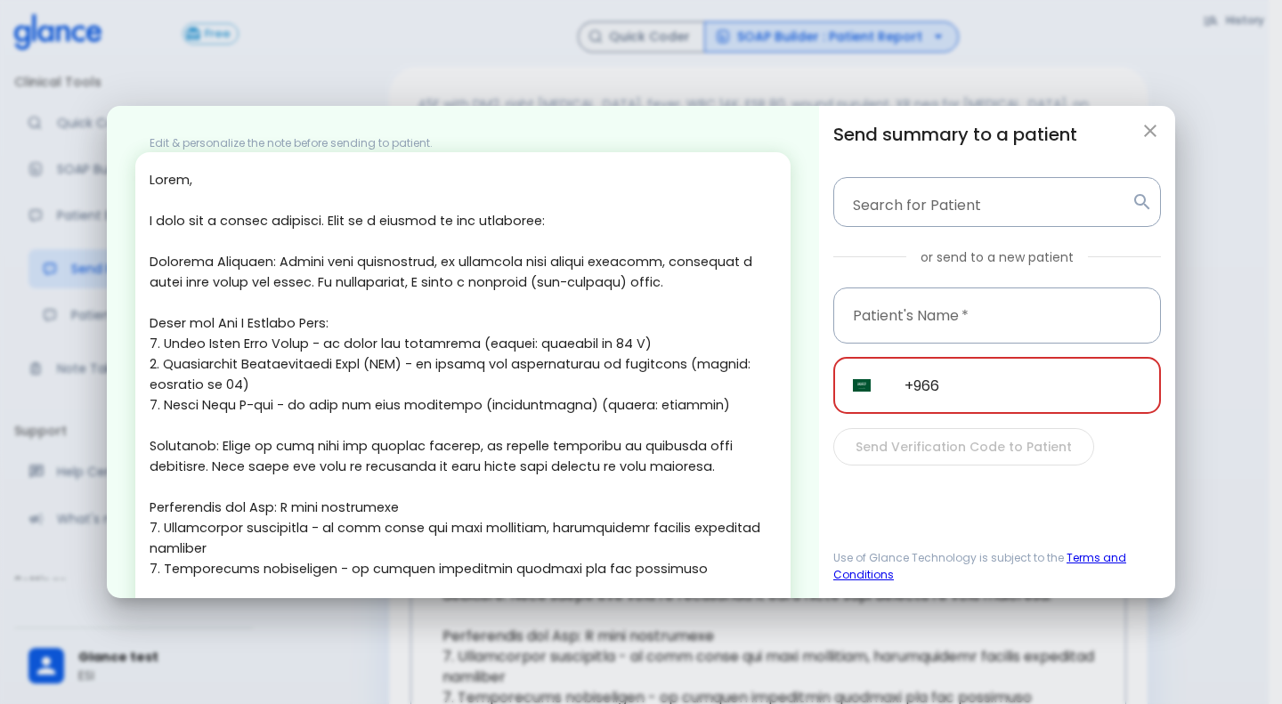
click at [986, 398] on input "+966" at bounding box center [1023, 386] width 276 height 56
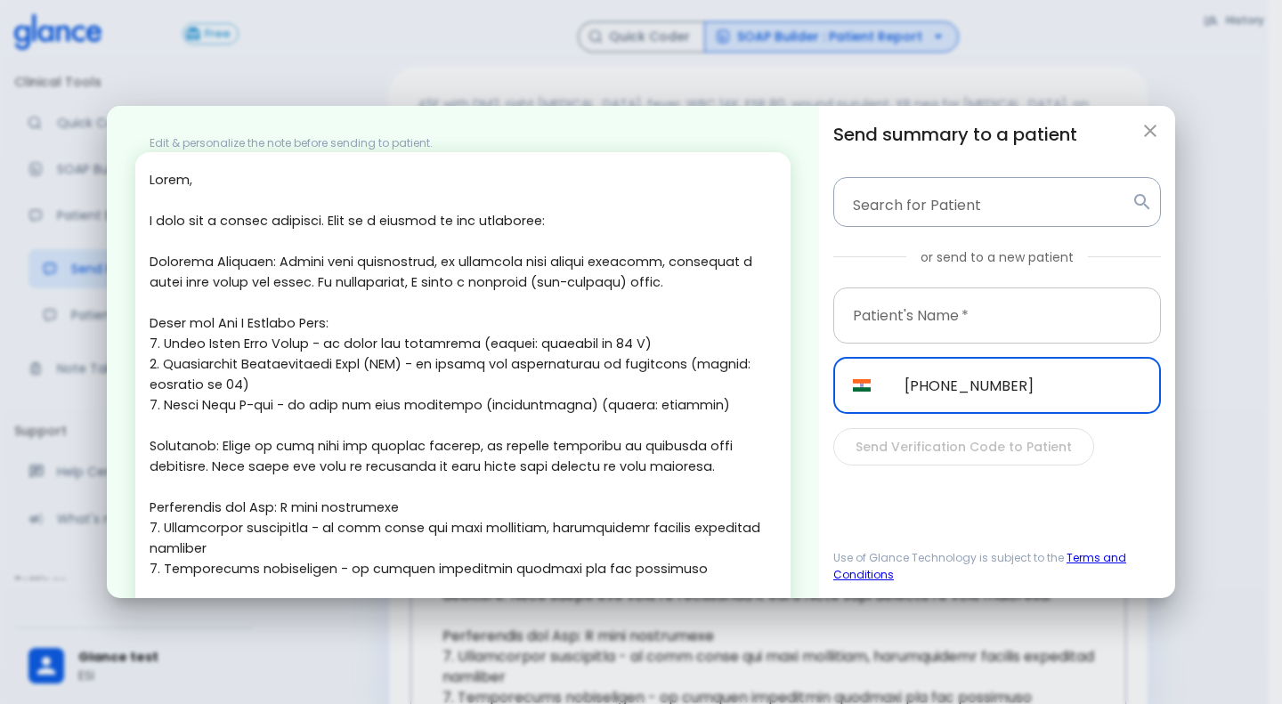
type input "+91 96069 26484"
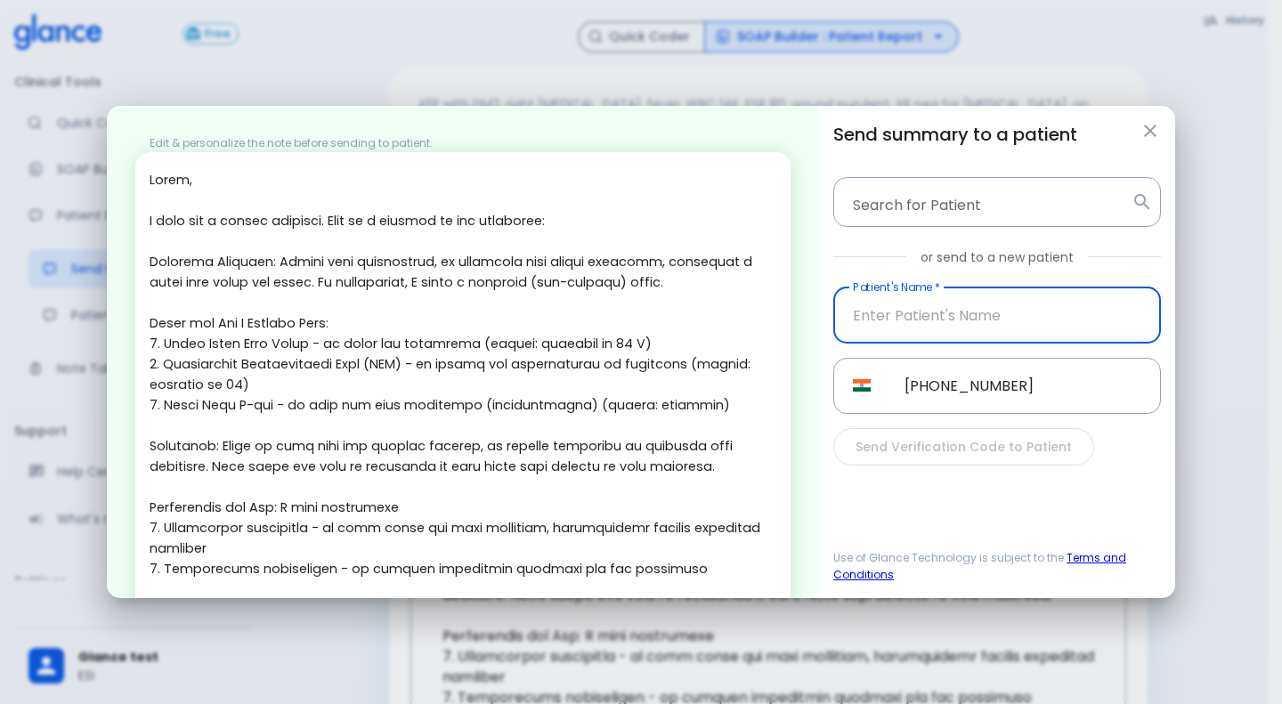
click at [1020, 341] on input "text" at bounding box center [997, 316] width 328 height 56
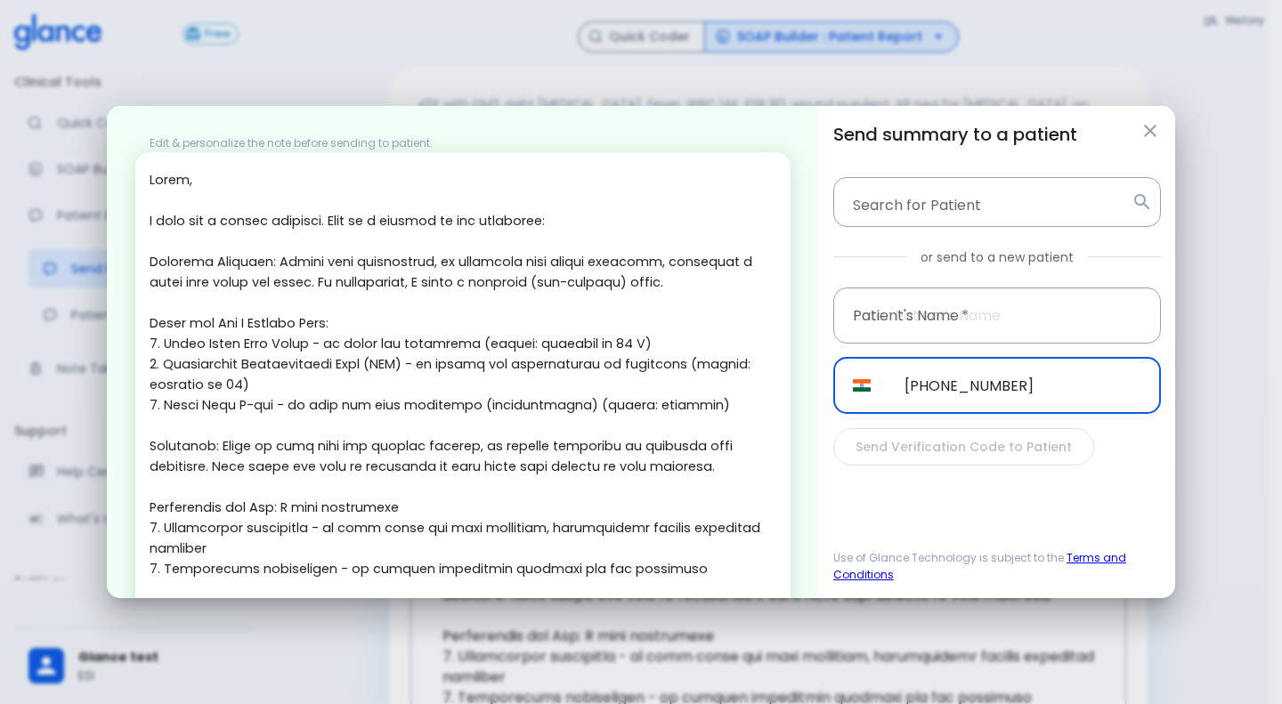
click at [1033, 371] on input "+91 96069 26484" at bounding box center [1023, 386] width 276 height 56
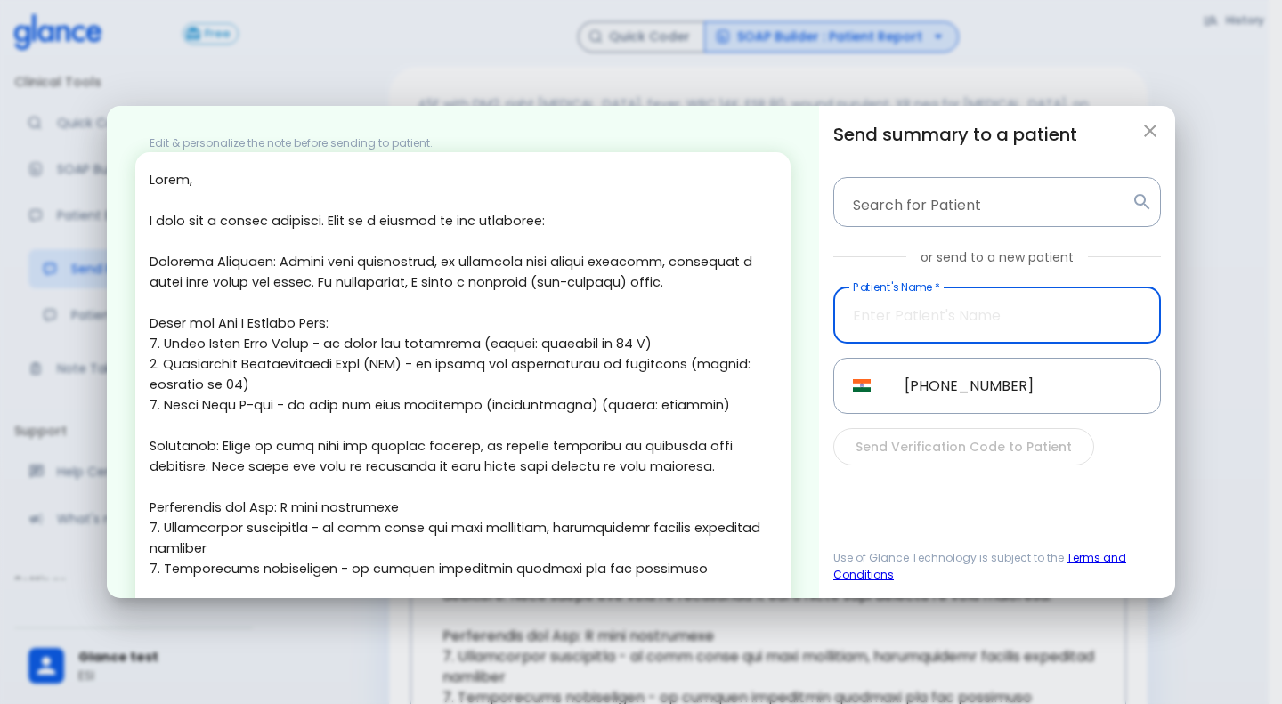
click at [995, 312] on input "text" at bounding box center [997, 316] width 328 height 56
paste input "+919606926484"
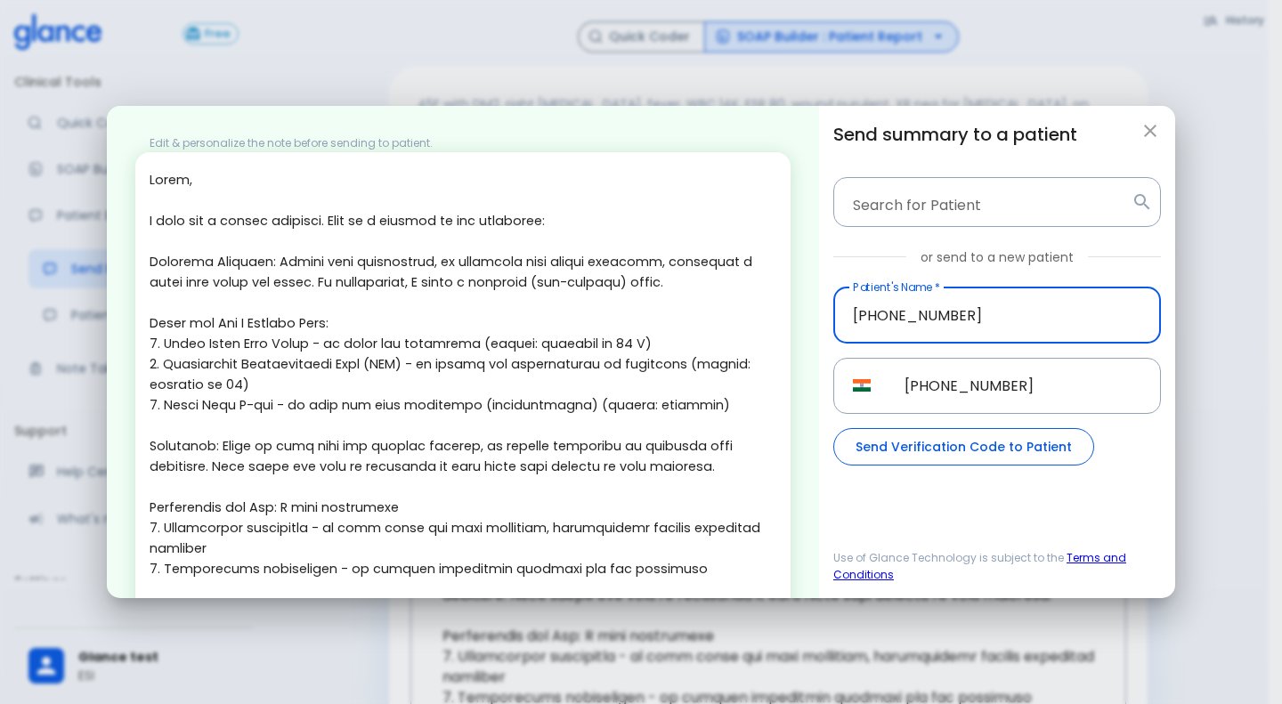
type input "+919606926484"
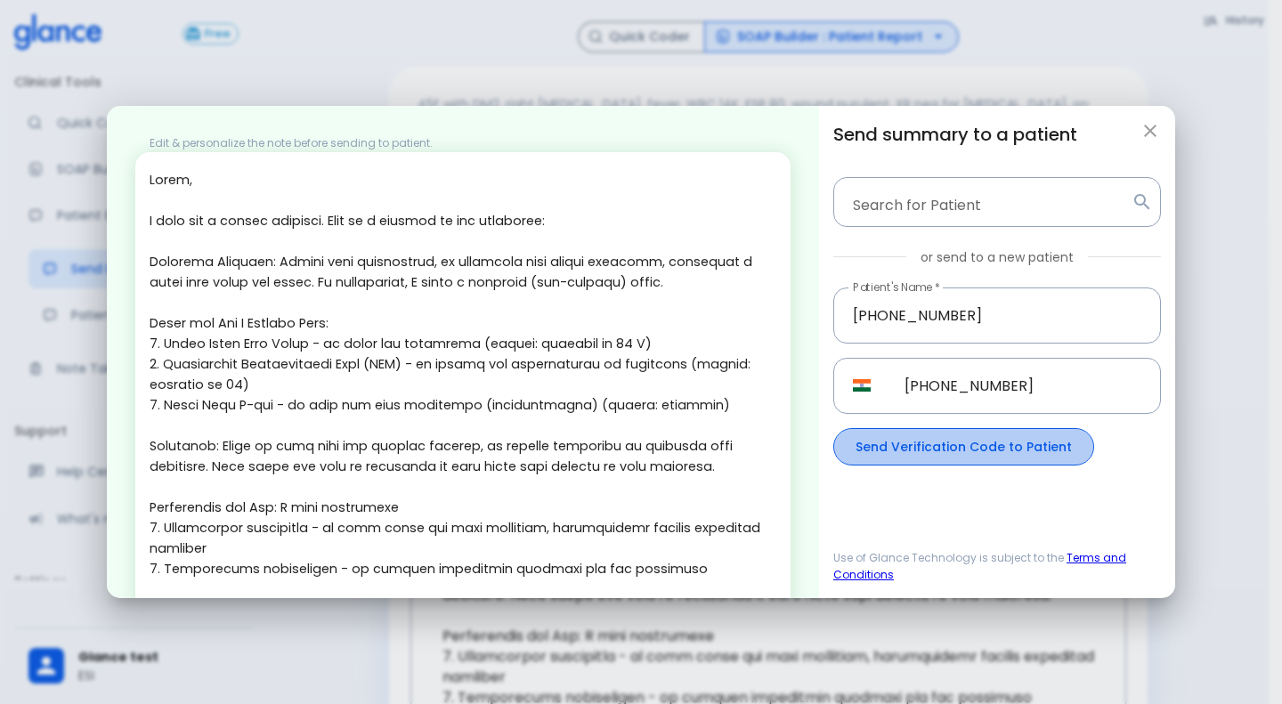
click at [966, 443] on button "Send Verification Code to Patient" at bounding box center [963, 447] width 261 height 38
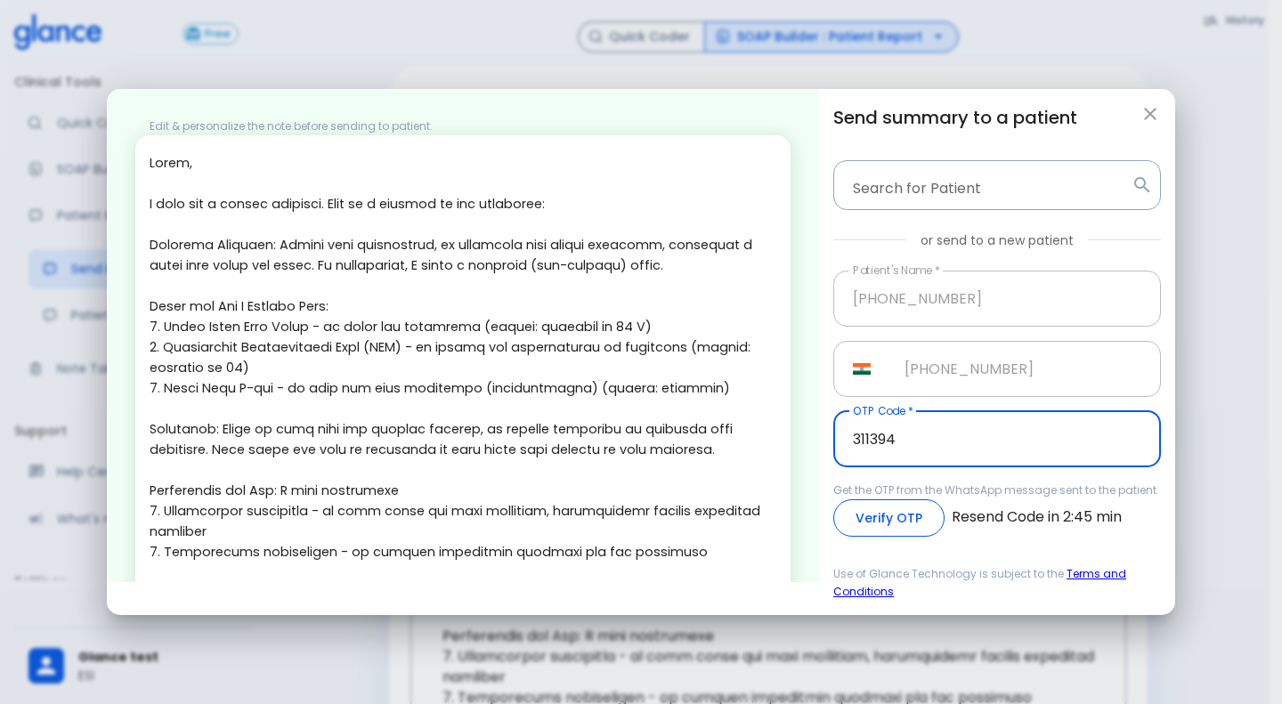
type input "311394"
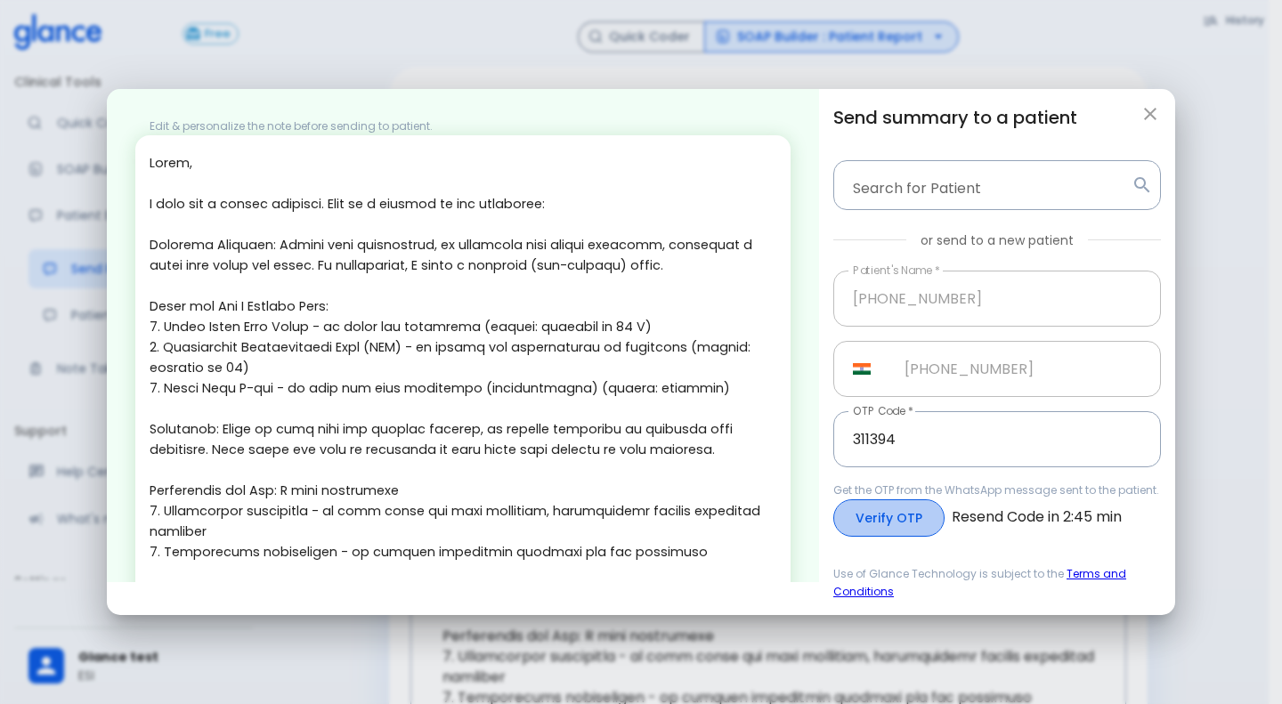
click at [909, 531] on button "Verify OTP" at bounding box center [888, 518] width 111 height 38
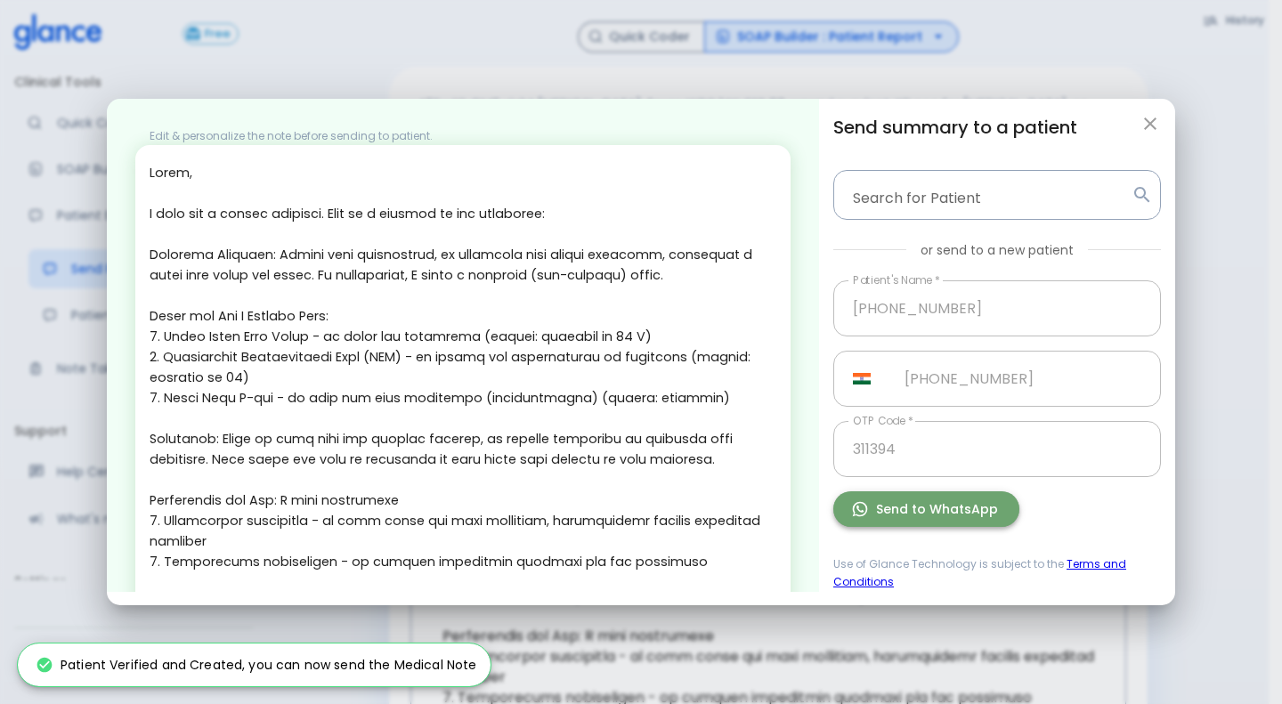
click at [928, 515] on button "Send to WhatsApp" at bounding box center [926, 509] width 186 height 36
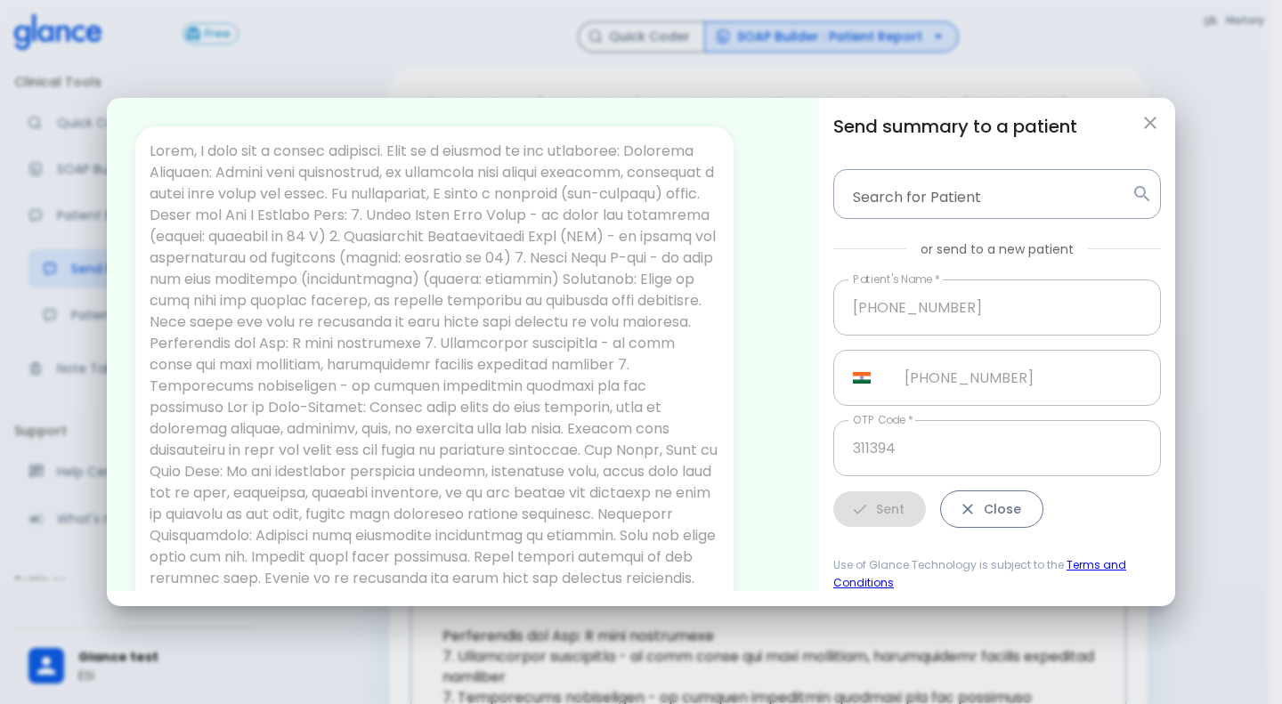
click at [985, 518] on button "Close" at bounding box center [991, 509] width 103 height 38
type input "+966"
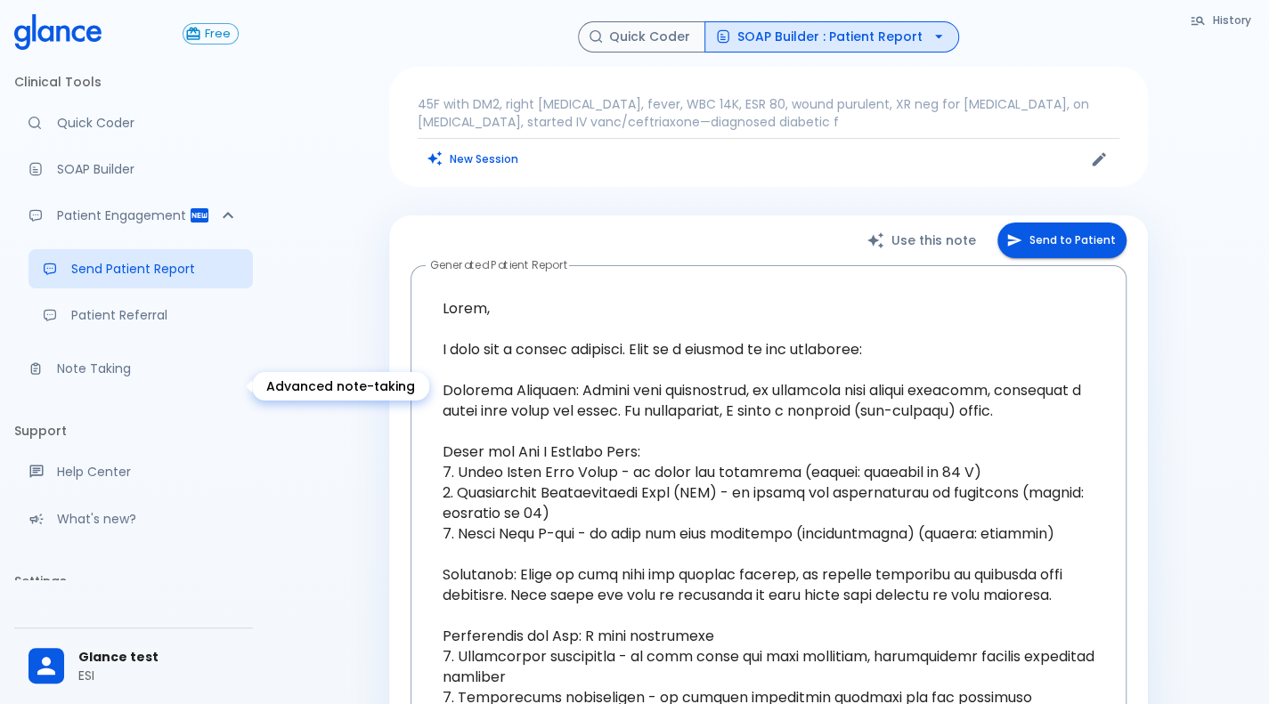
click at [89, 377] on p "Note Taking" at bounding box center [148, 369] width 182 height 18
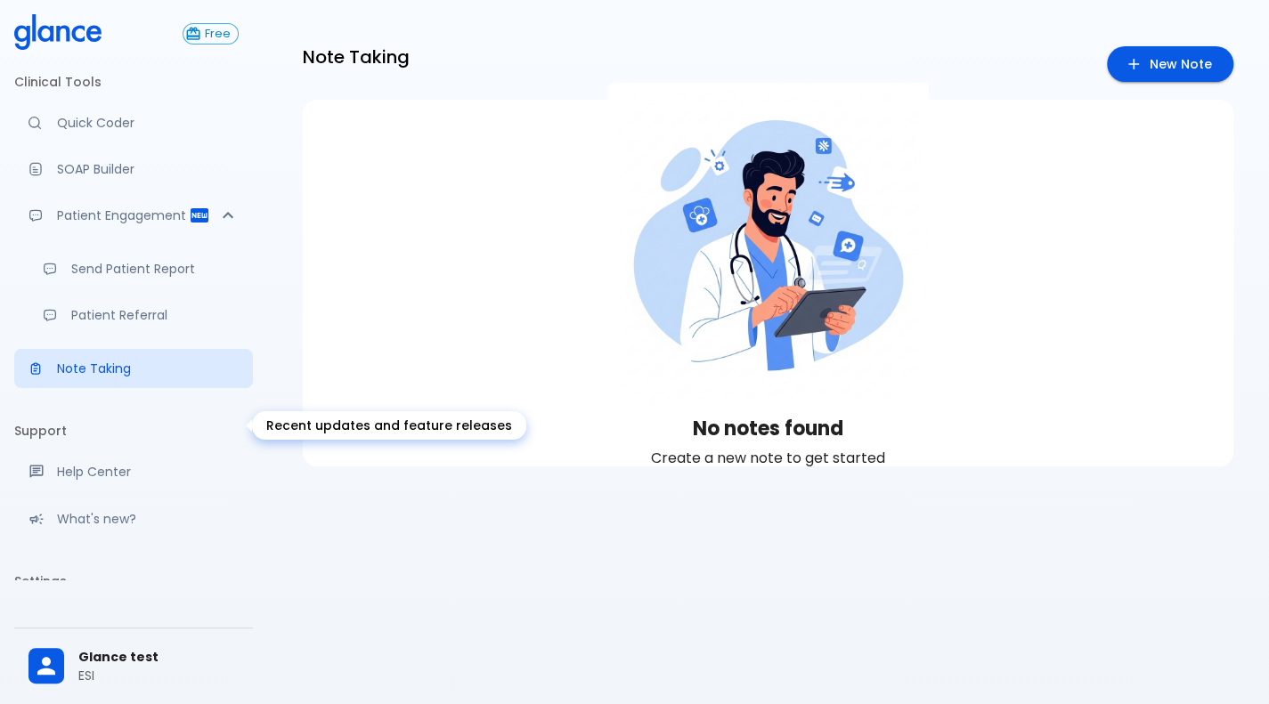
scroll to position [121, 0]
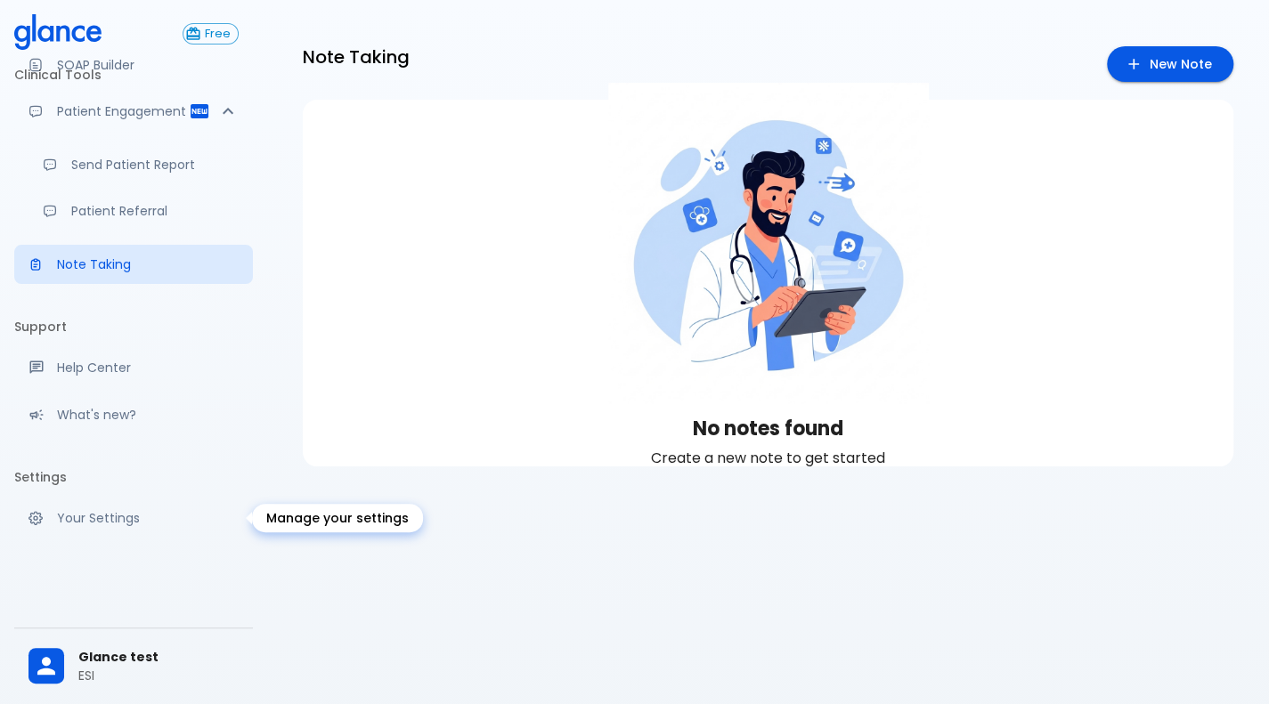
click at [75, 518] on p "Your Settings" at bounding box center [148, 518] width 182 height 18
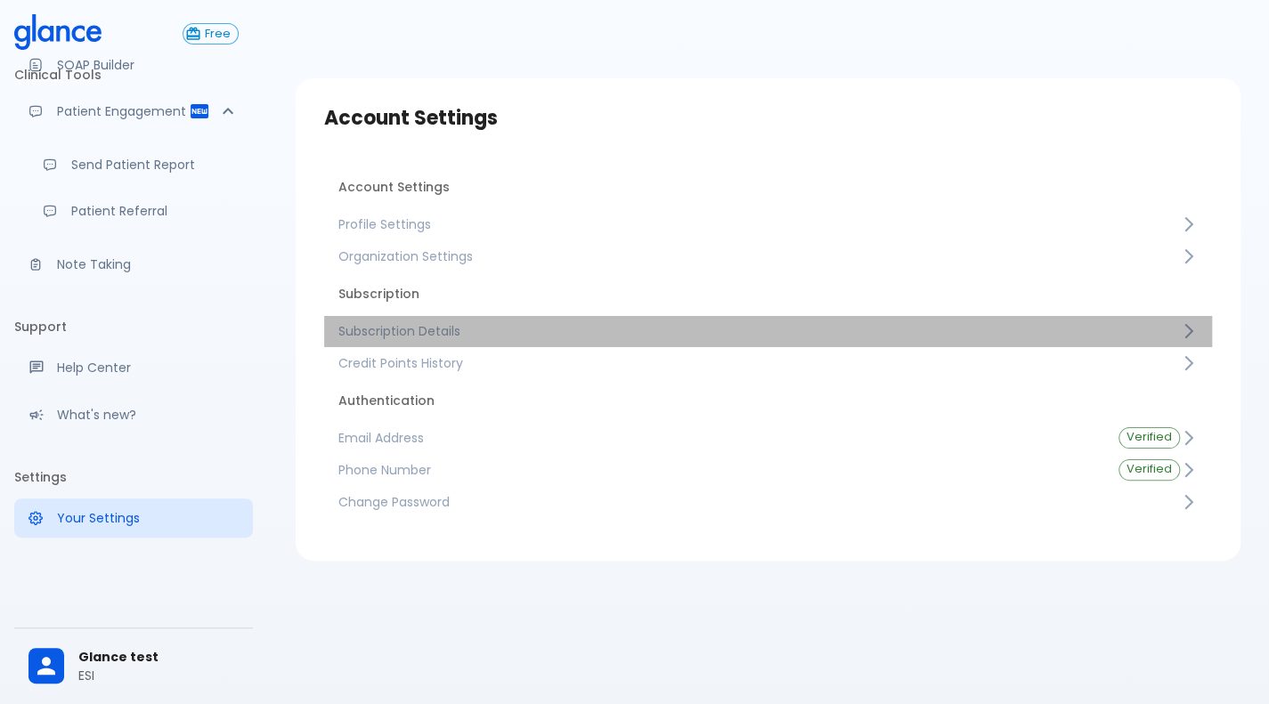
click at [581, 339] on span "Subscription Details" at bounding box center [758, 331] width 841 height 18
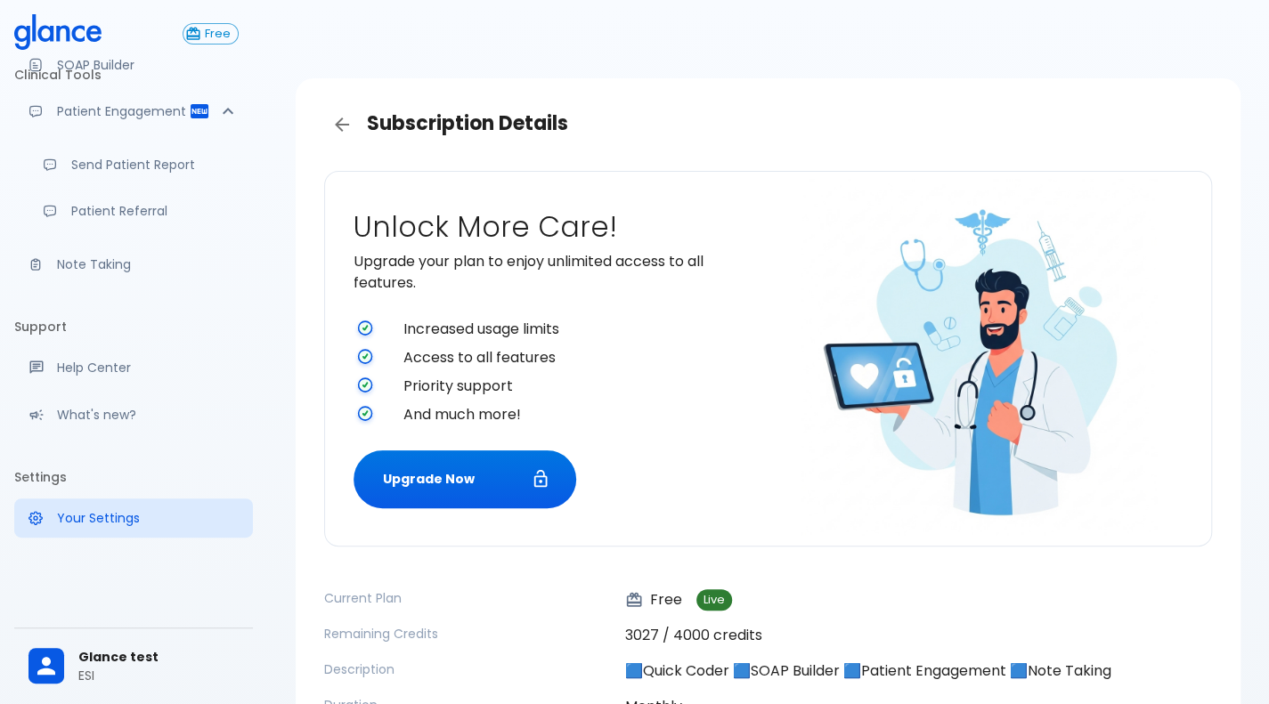
scroll to position [135, 0]
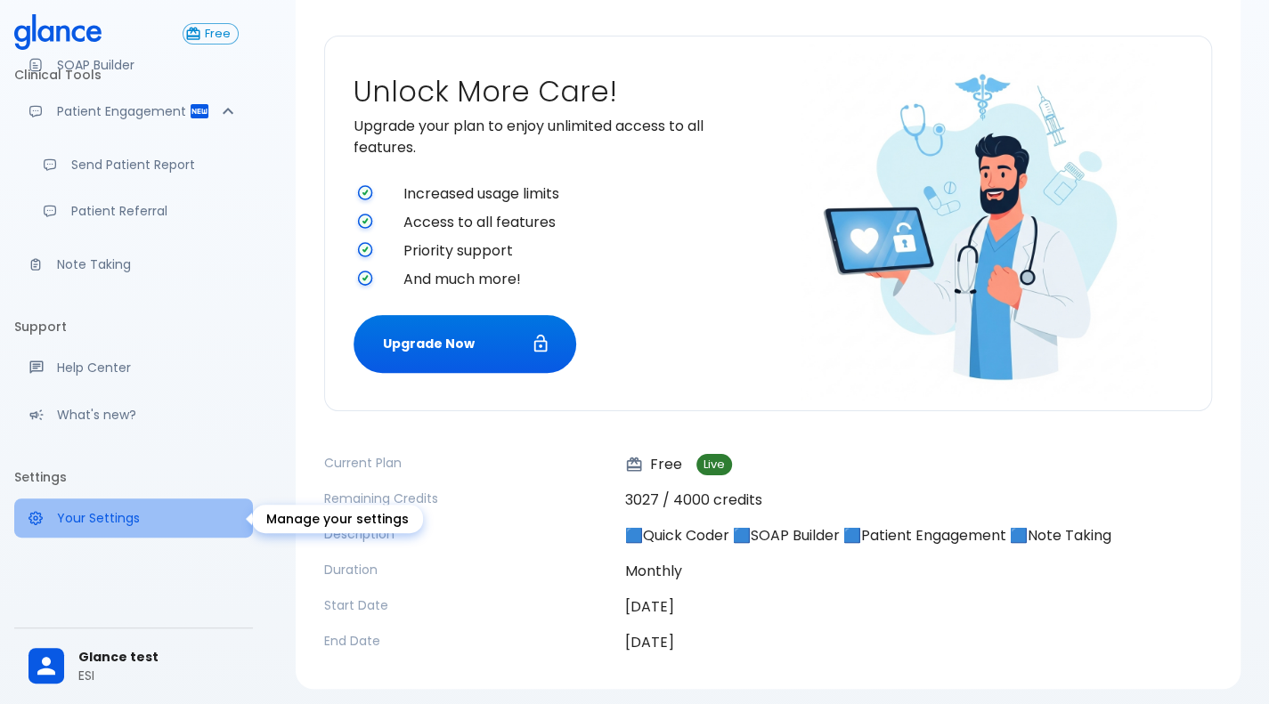
click at [136, 526] on p "Your Settings" at bounding box center [148, 518] width 182 height 18
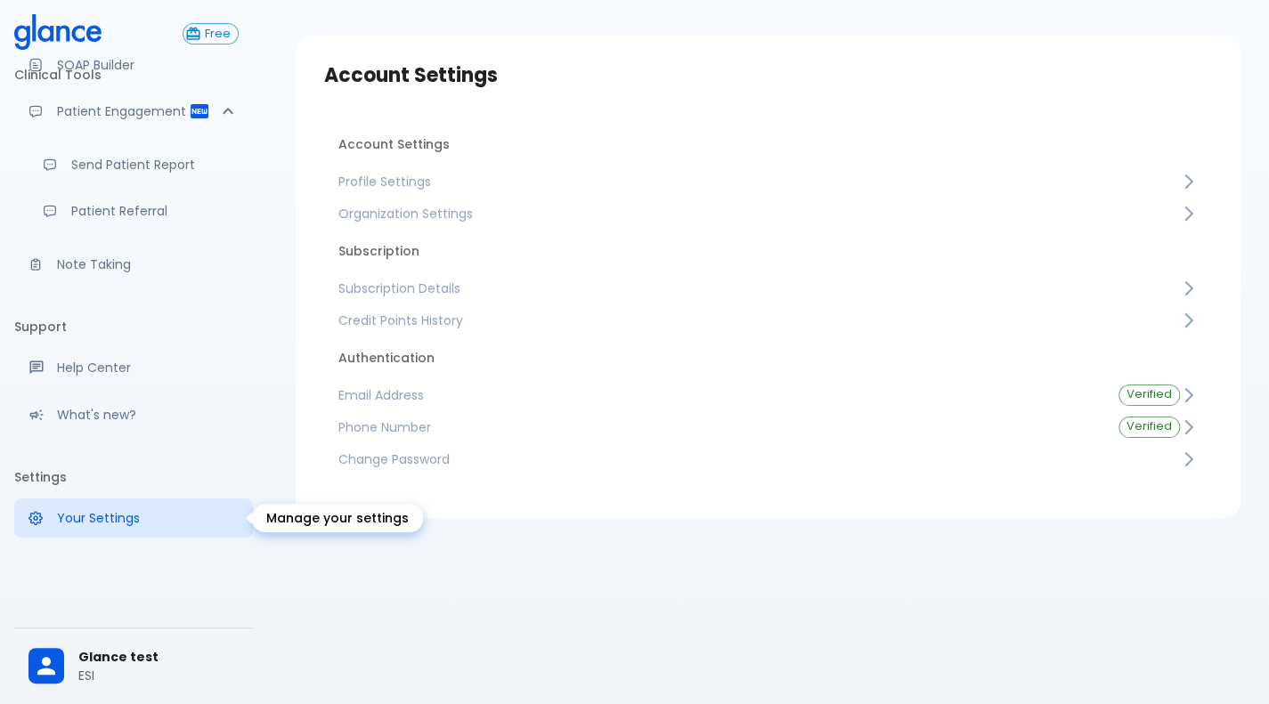
scroll to position [43, 0]
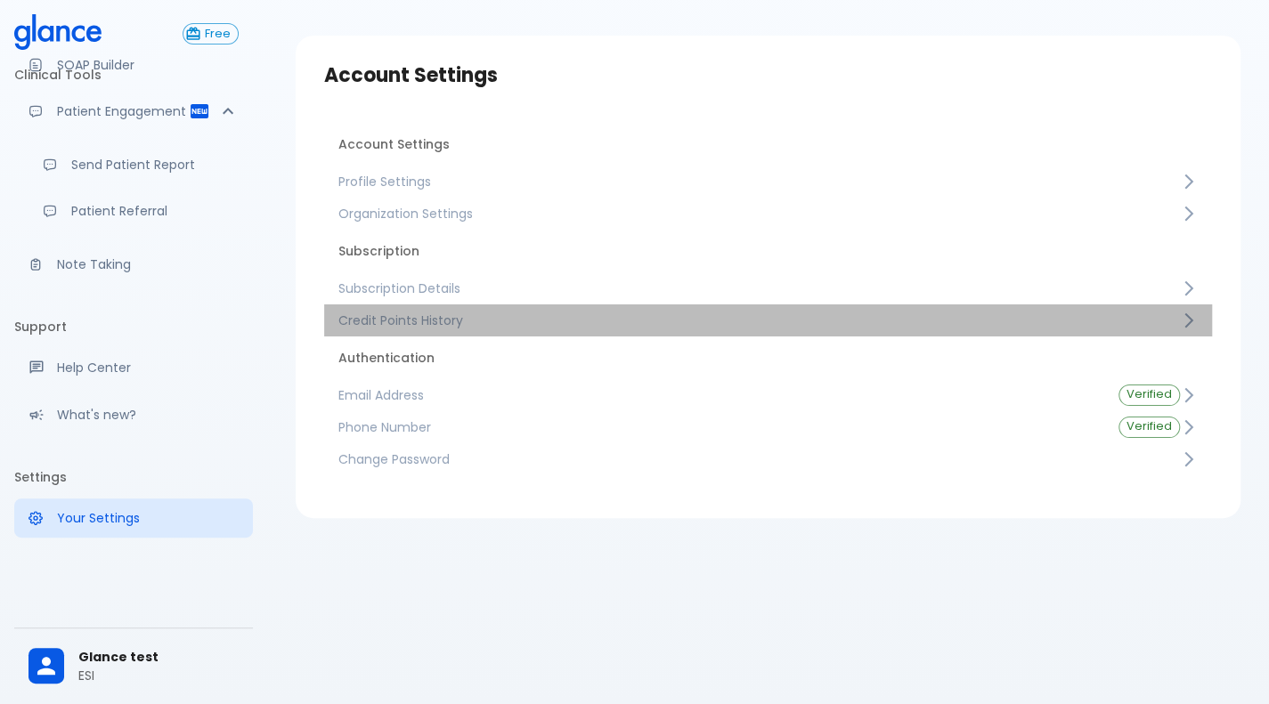
click at [472, 328] on span "Credit Points History" at bounding box center [758, 321] width 841 height 18
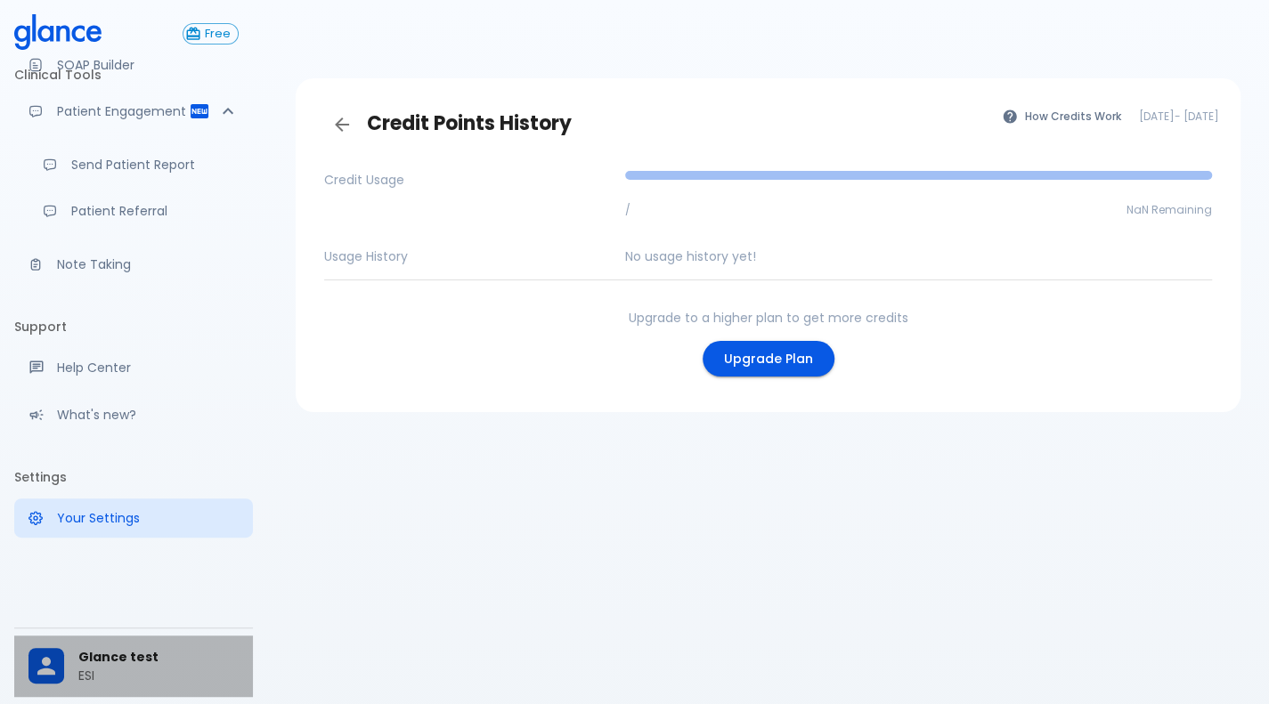
click at [132, 658] on span "Glance test" at bounding box center [158, 657] width 160 height 19
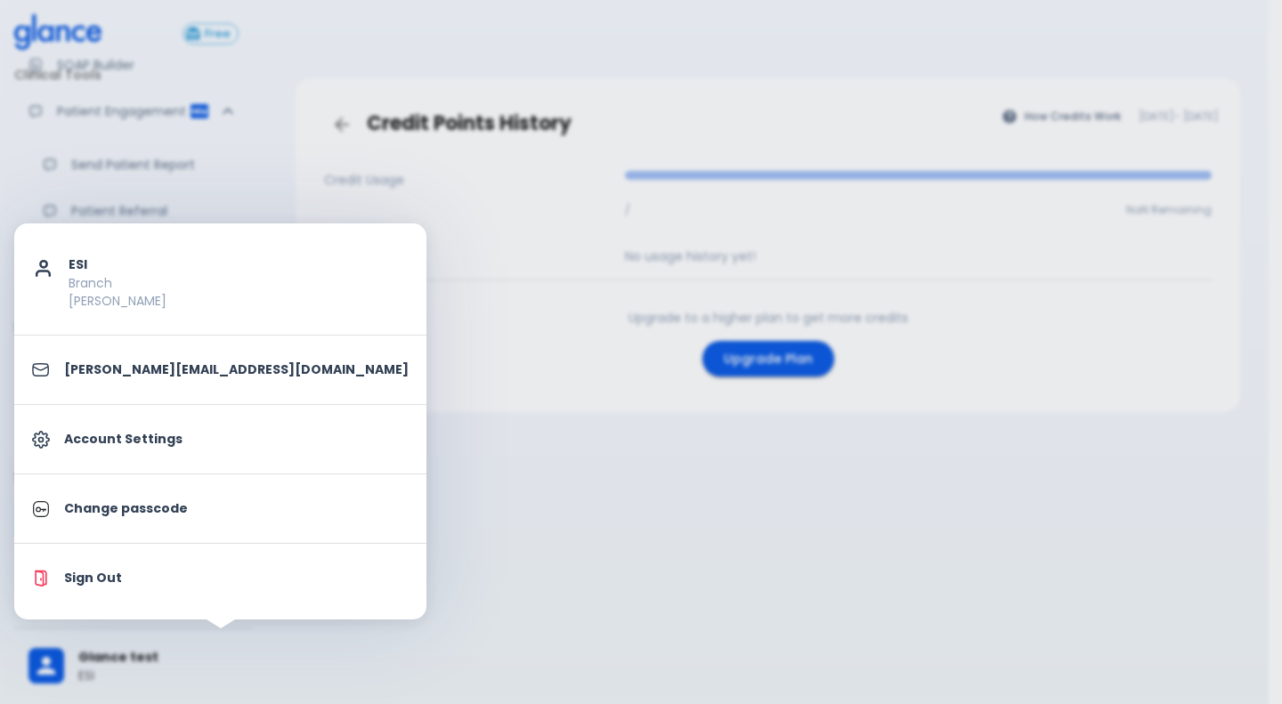
click at [477, 606] on div at bounding box center [641, 352] width 1282 height 704
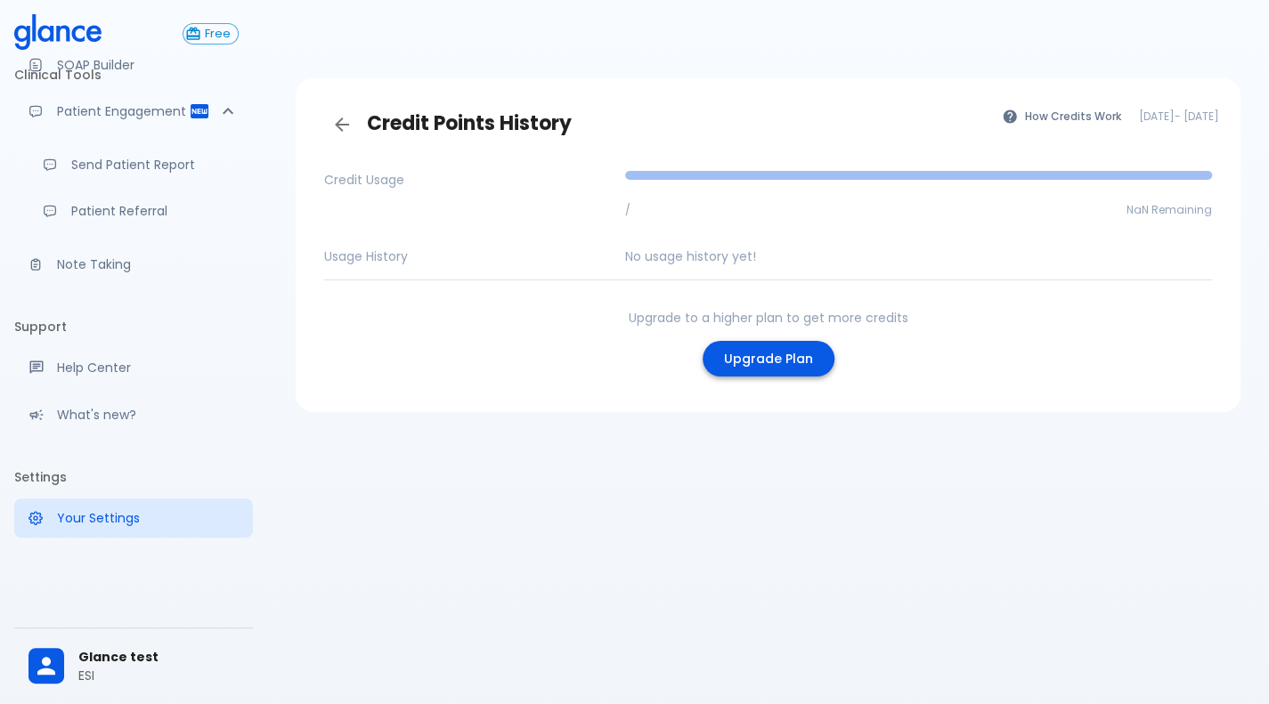
click at [719, 366] on link "Upgrade Plan" at bounding box center [768, 359] width 132 height 36
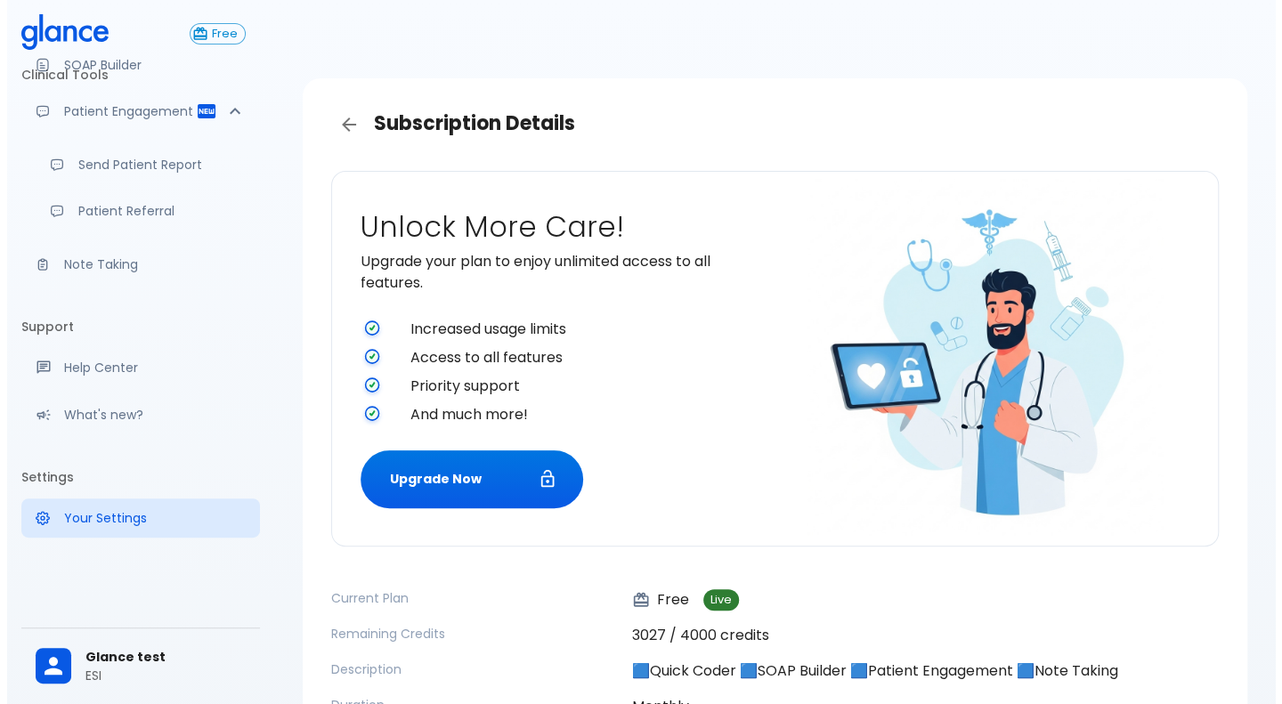
scroll to position [135, 0]
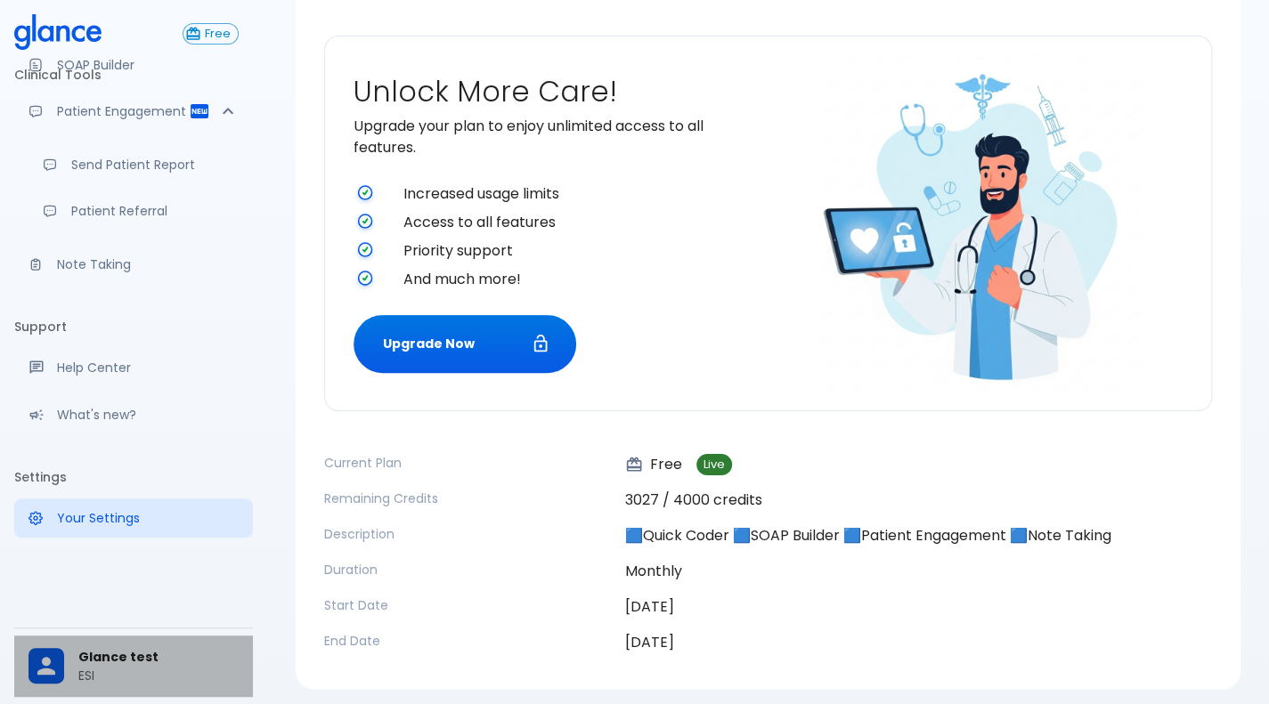
click at [83, 642] on div "Glance test ESI" at bounding box center [133, 666] width 239 height 61
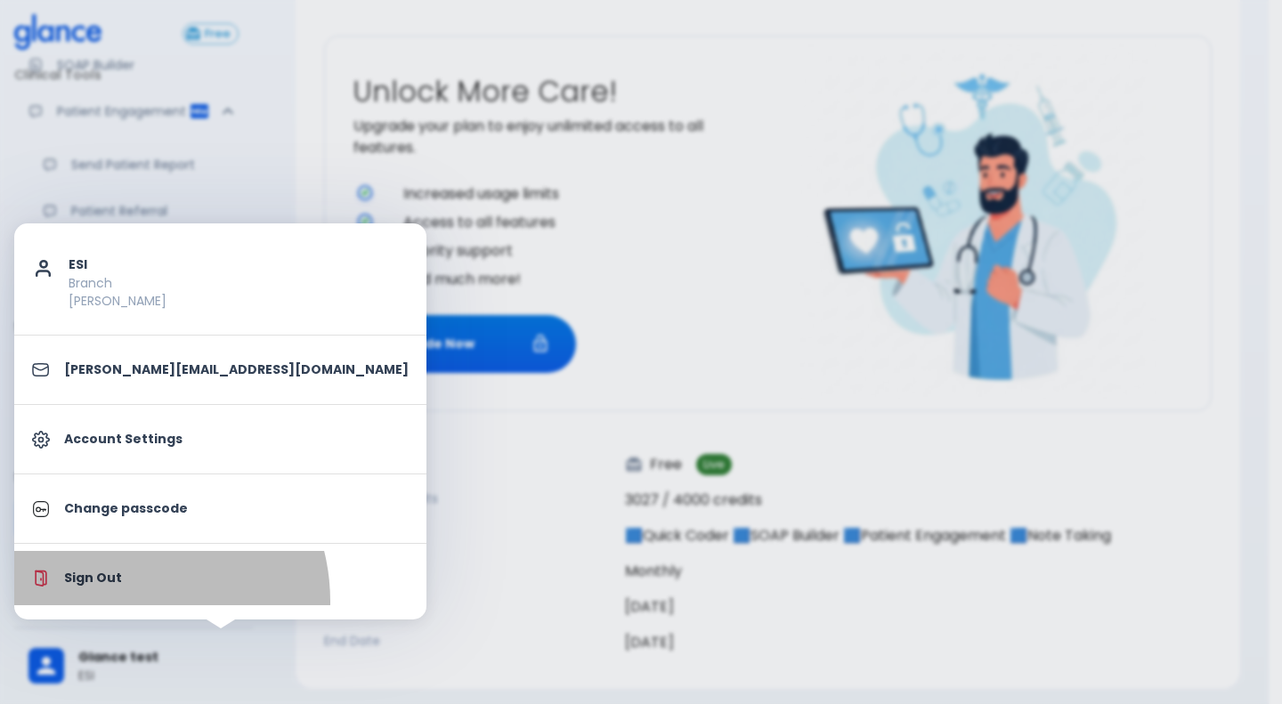
click at [118, 601] on li "Sign Out" at bounding box center [220, 578] width 412 height 54
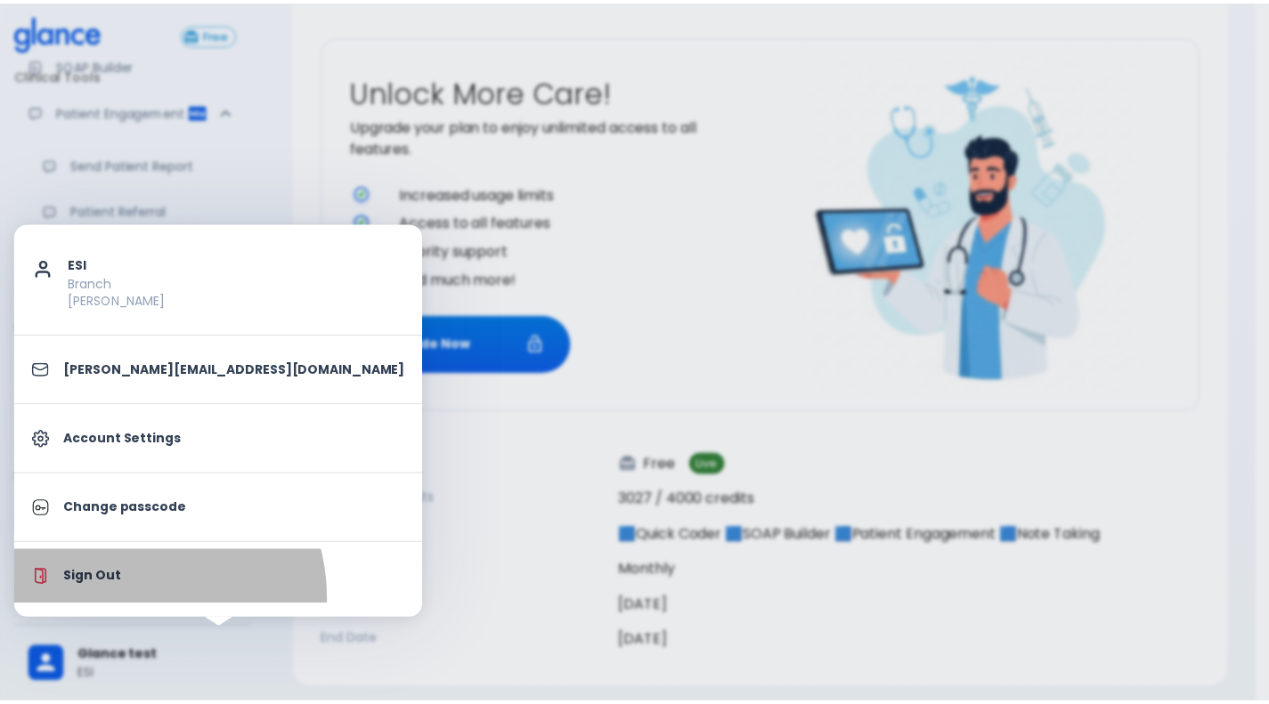
scroll to position [20, 0]
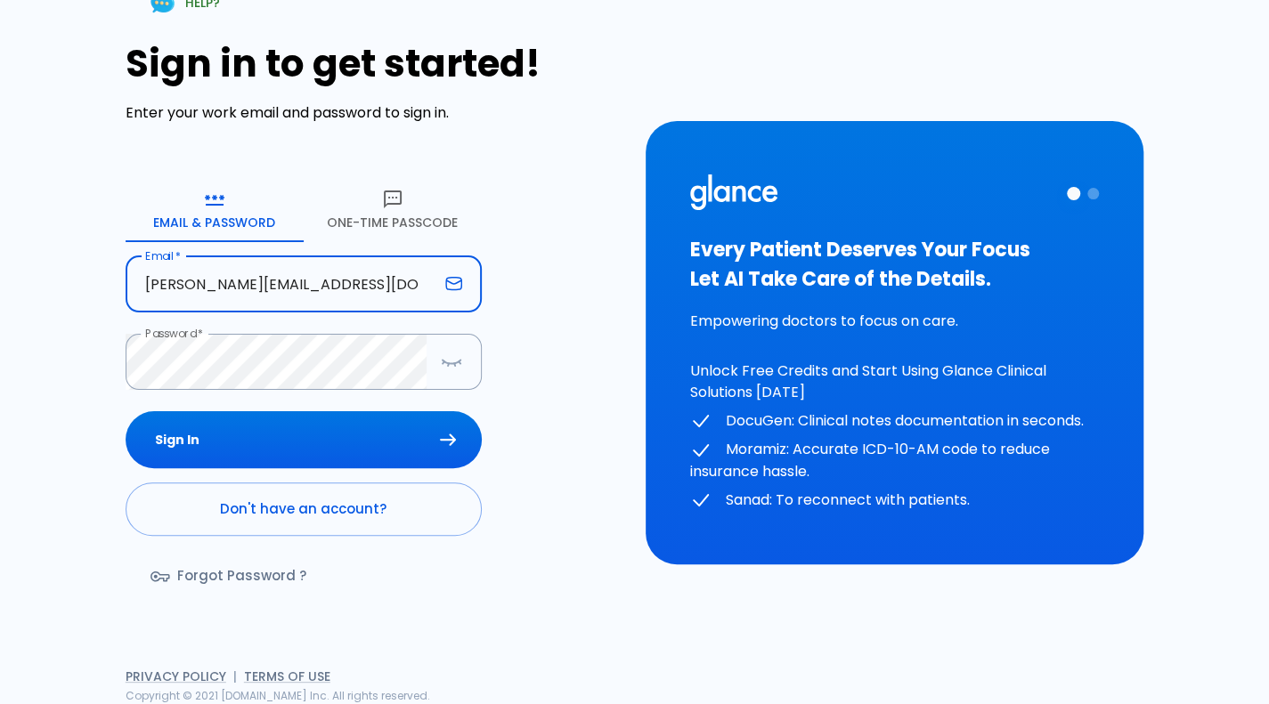
click at [366, 272] on input "[PERSON_NAME][EMAIL_ADDRESS][DOMAIN_NAME]" at bounding box center [282, 284] width 312 height 56
type input "deepashree+glance123@glance.care"
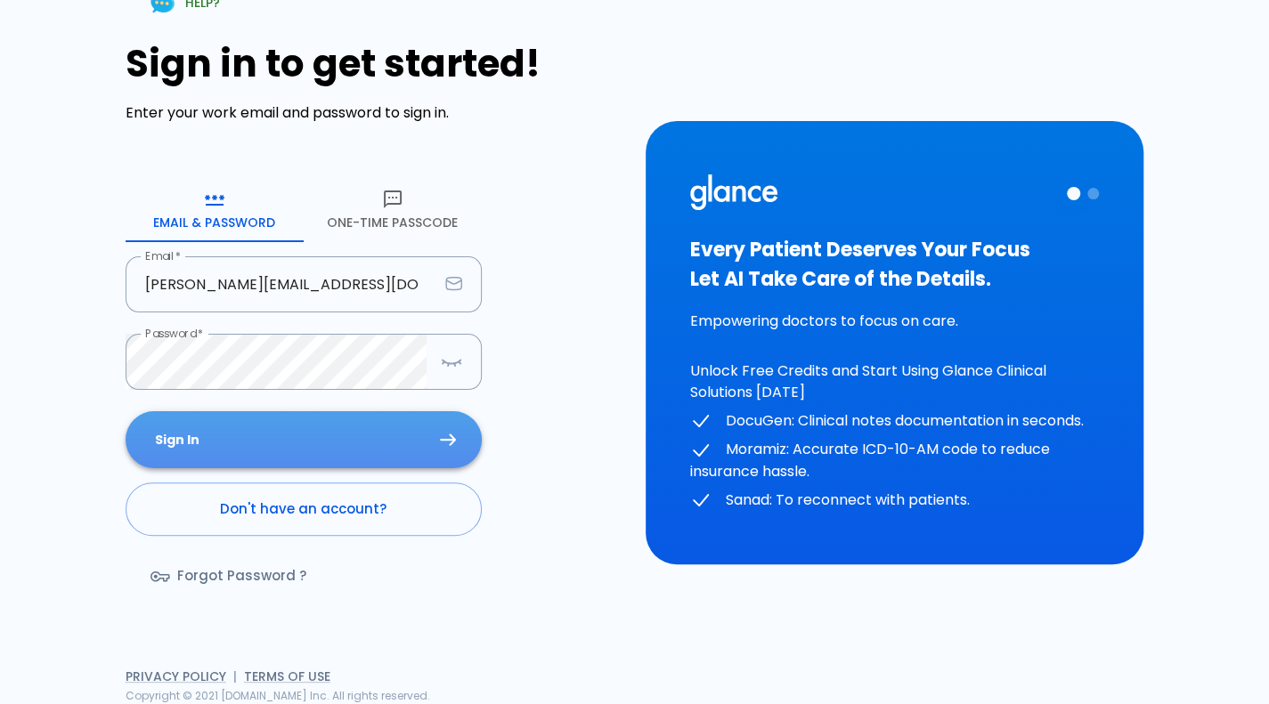
click at [359, 430] on button "Sign In" at bounding box center [304, 440] width 356 height 58
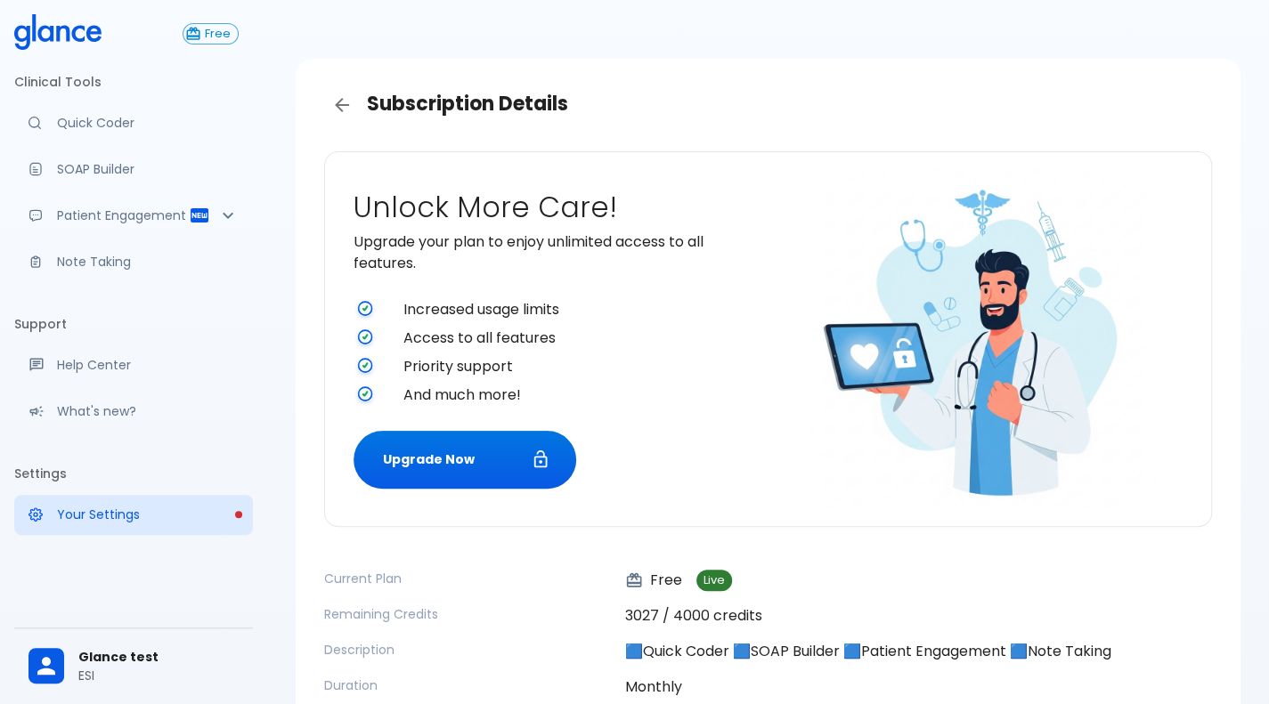
scroll to position [78, 0]
